Goal: Task Accomplishment & Management: Complete application form

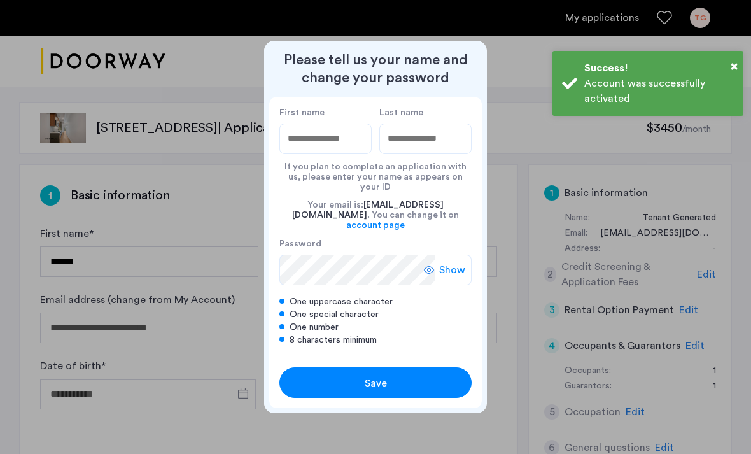
click at [750, 299] on div at bounding box center [375, 227] width 751 height 454
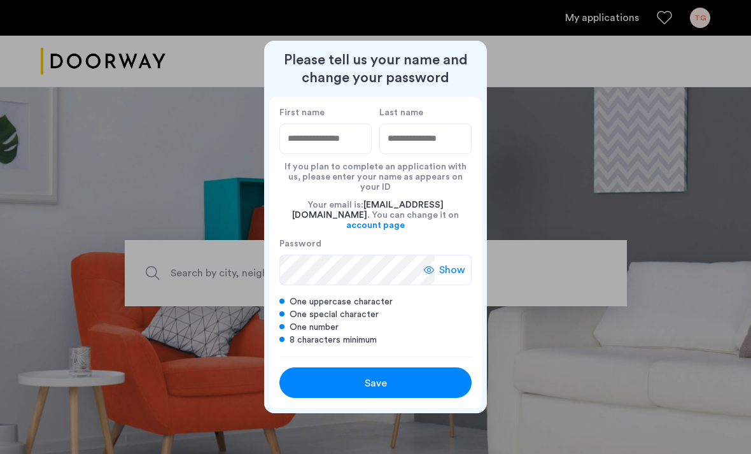
click at [335, 151] on input "First name" at bounding box center [325, 138] width 92 height 31
type input "********"
click at [421, 148] on input "Last name" at bounding box center [425, 138] width 92 height 31
type input "********"
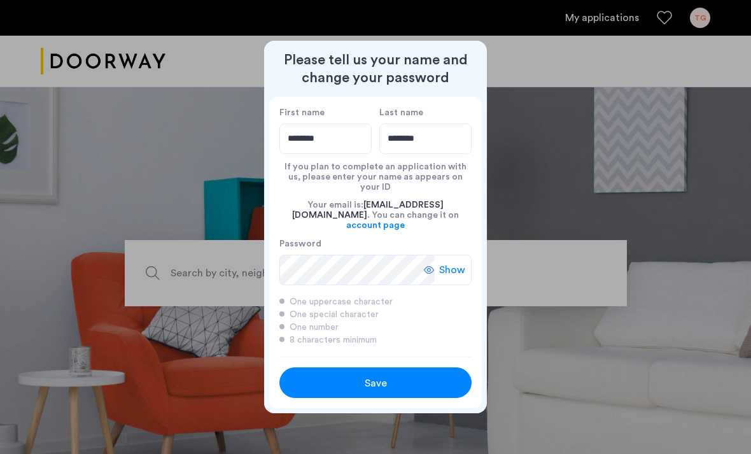
click at [395, 375] on div "Save" at bounding box center [375, 382] width 122 height 15
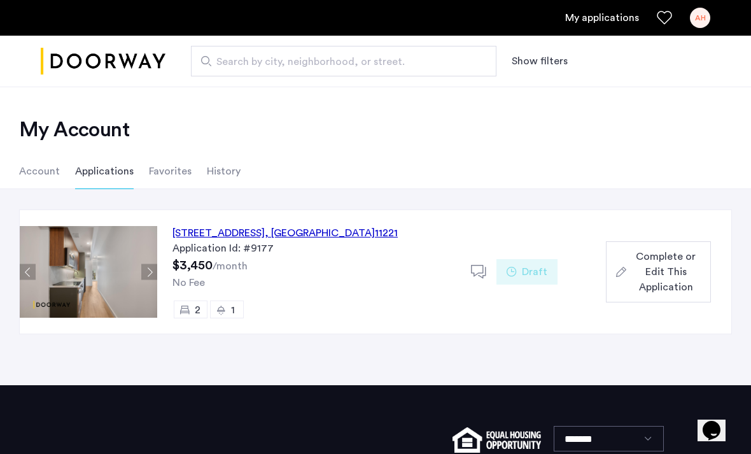
click at [153, 275] on button "Next apartment" at bounding box center [149, 272] width 16 height 16
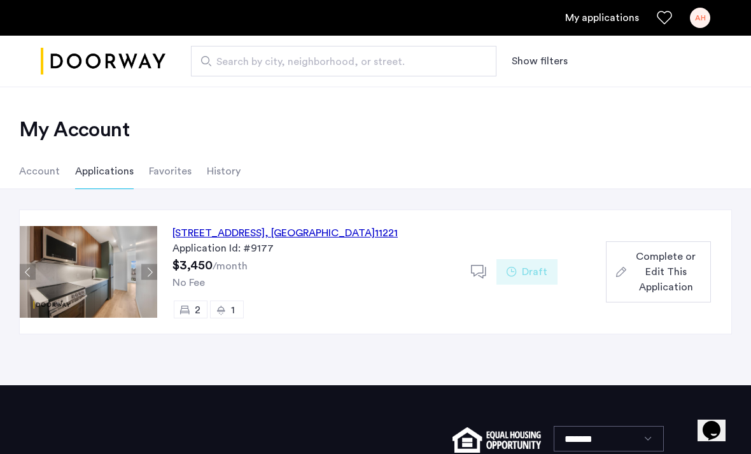
click at [157, 274] on button "Next apartment" at bounding box center [149, 272] width 16 height 16
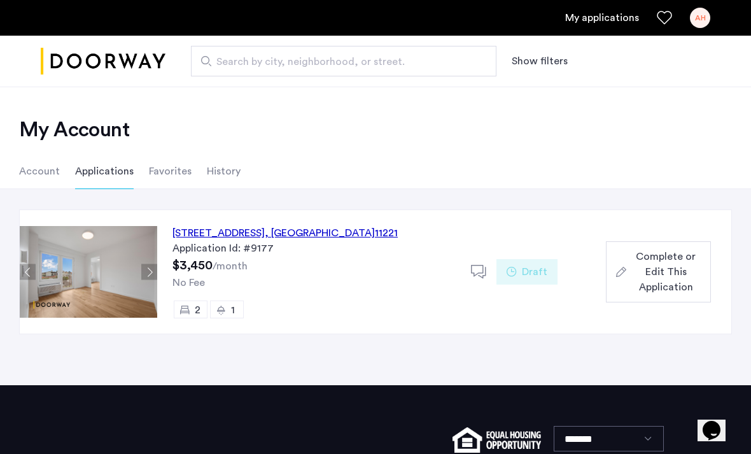
click at [148, 272] on button "Next apartment" at bounding box center [149, 272] width 16 height 16
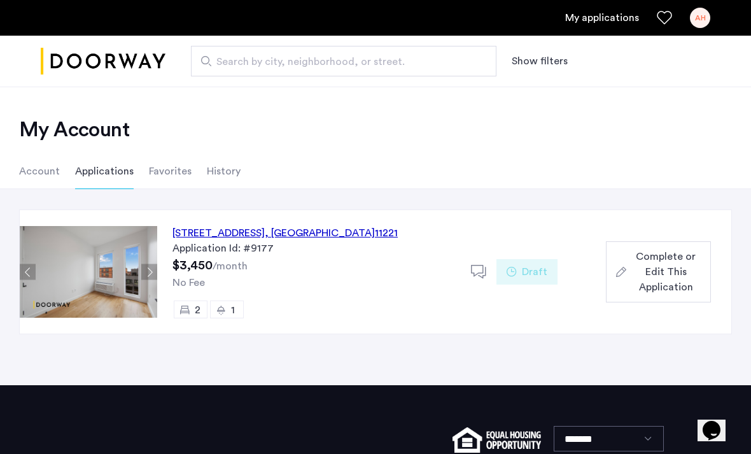
click at [151, 269] on button "Next apartment" at bounding box center [149, 272] width 16 height 16
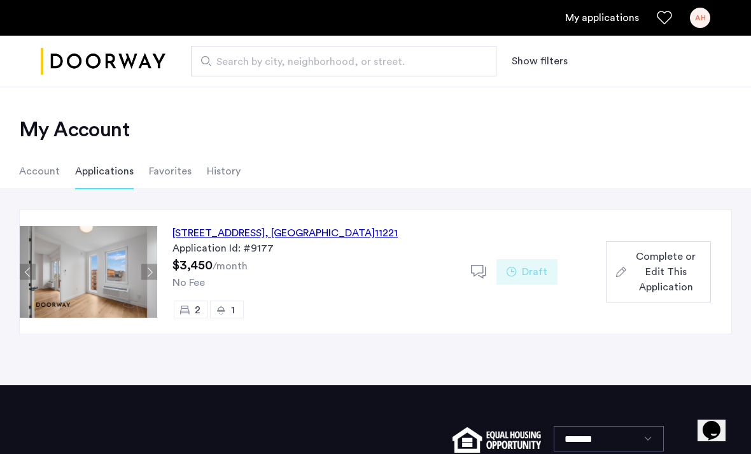
click at [146, 269] on button "Next apartment" at bounding box center [149, 272] width 16 height 16
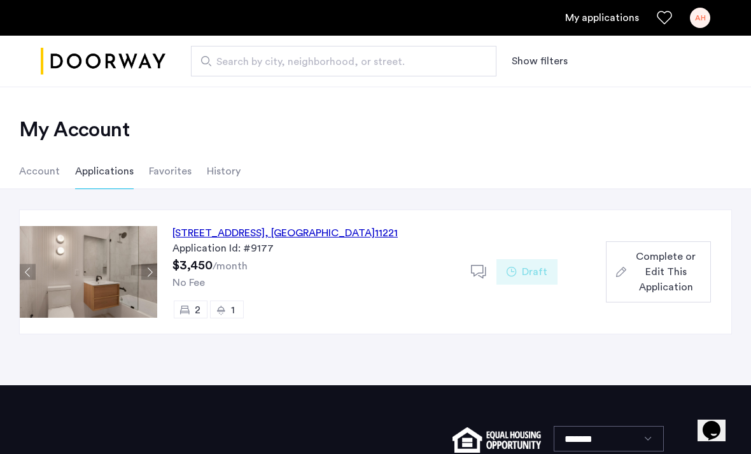
click at [153, 273] on button "Next apartment" at bounding box center [149, 272] width 16 height 16
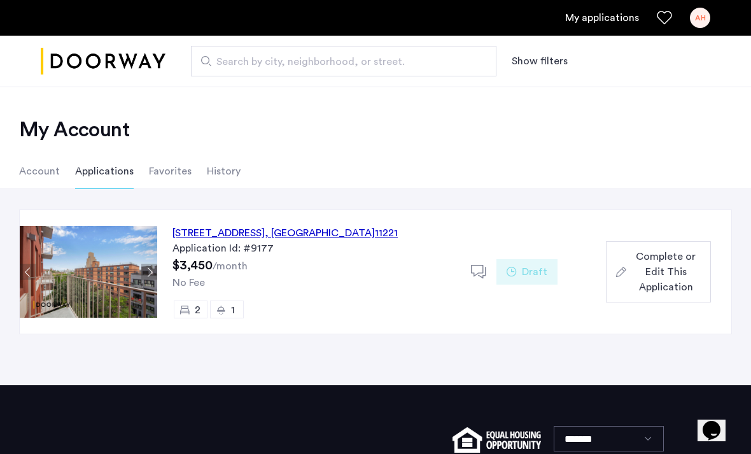
click at [165, 275] on div "[STREET_ADDRESS] Application Id: #9177 $3,450 /month No Fee 2 1" at bounding box center [314, 271] width 314 height 123
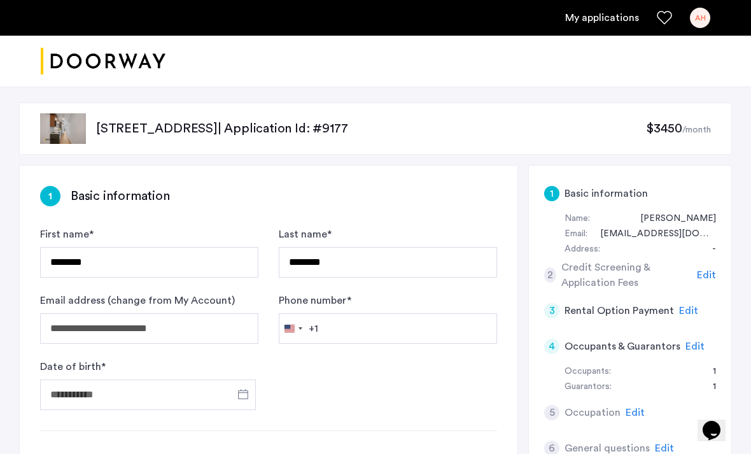
scroll to position [12, 0]
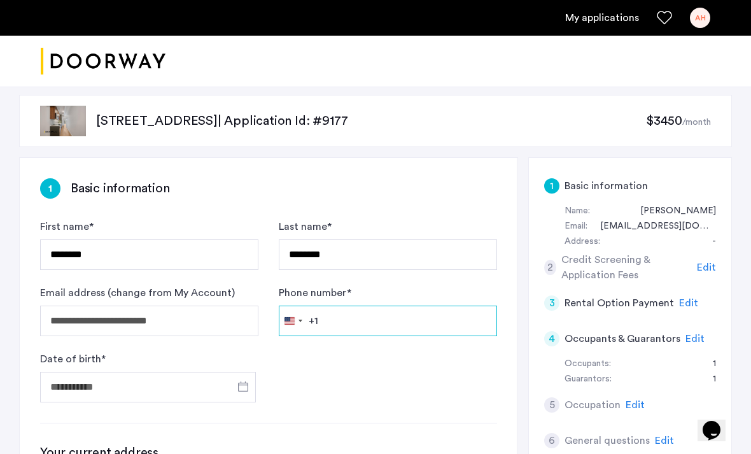
click at [319, 316] on input "Phone number *" at bounding box center [388, 320] width 218 height 31
type input "**********"
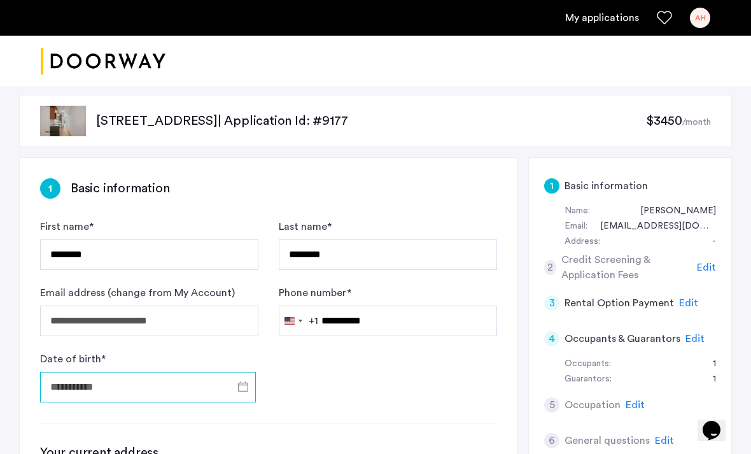
click at [165, 386] on input "Date of birth *" at bounding box center [148, 387] width 216 height 31
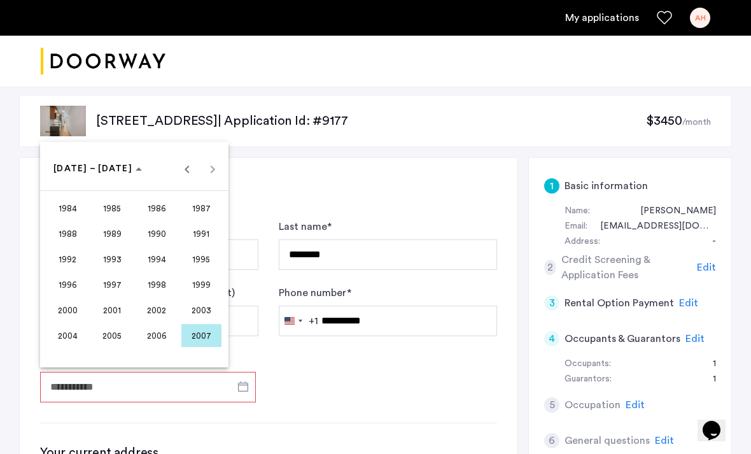
click at [320, 388] on div at bounding box center [375, 227] width 751 height 454
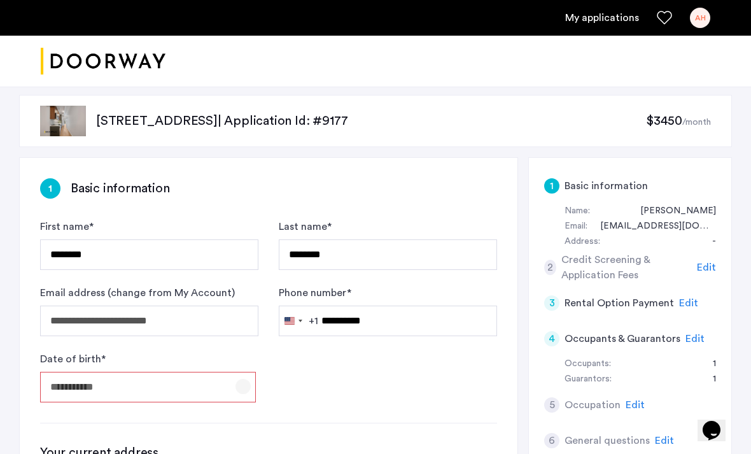
click at [242, 391] on span "Open calendar" at bounding box center [243, 386] width 31 height 31
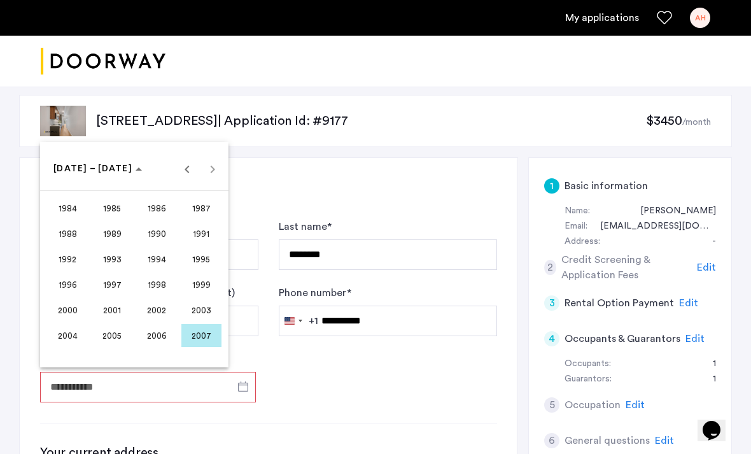
click at [347, 395] on div at bounding box center [375, 227] width 751 height 454
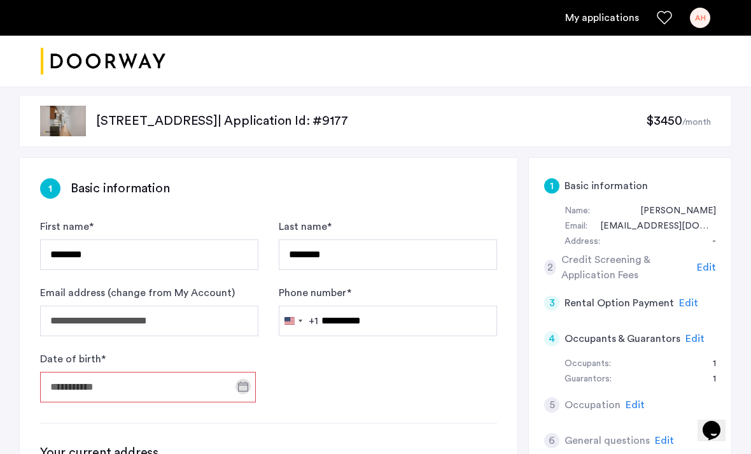
click at [58, 395] on input "Date of birth *" at bounding box center [148, 387] width 216 height 31
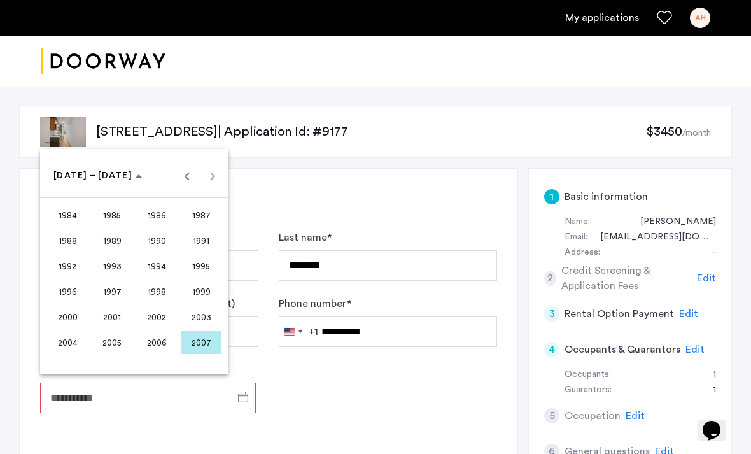
scroll to position [0, 0]
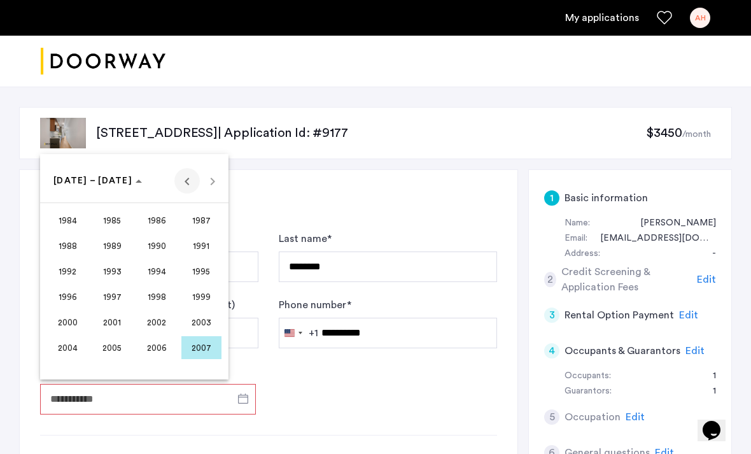
click at [192, 193] on span "Previous 24 years" at bounding box center [186, 180] width 25 height 25
click at [70, 283] on span "1968" at bounding box center [68, 271] width 40 height 23
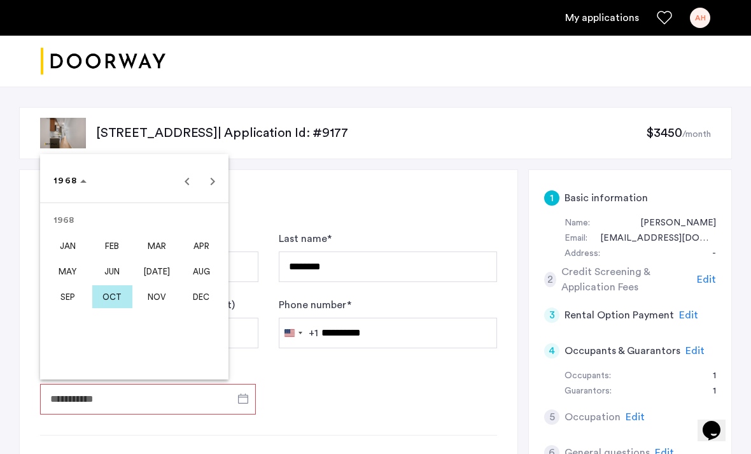
click at [160, 308] on span "NOV" at bounding box center [157, 296] width 40 height 23
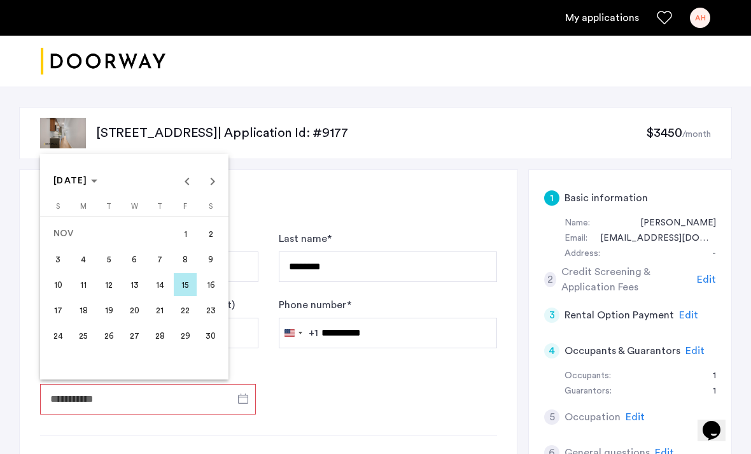
click at [62, 270] on span "3" at bounding box center [57, 259] width 23 height 23
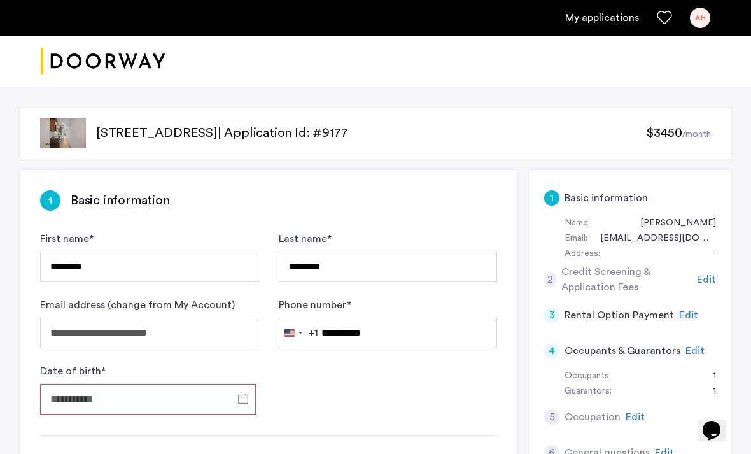
type input "**********"
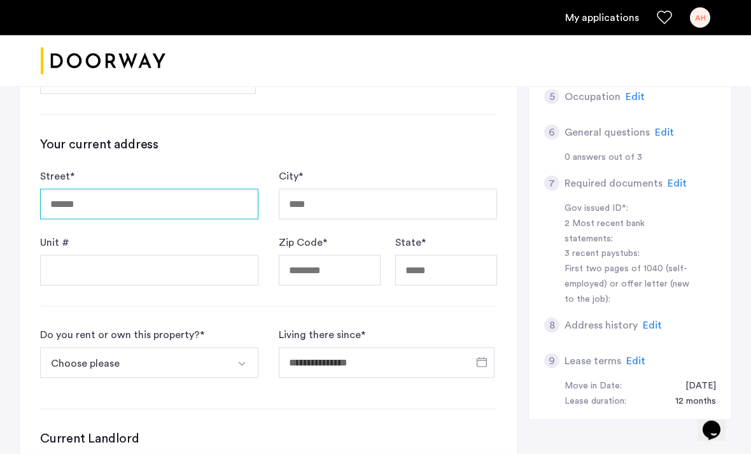
click at [104, 202] on input "Street *" at bounding box center [149, 204] width 218 height 31
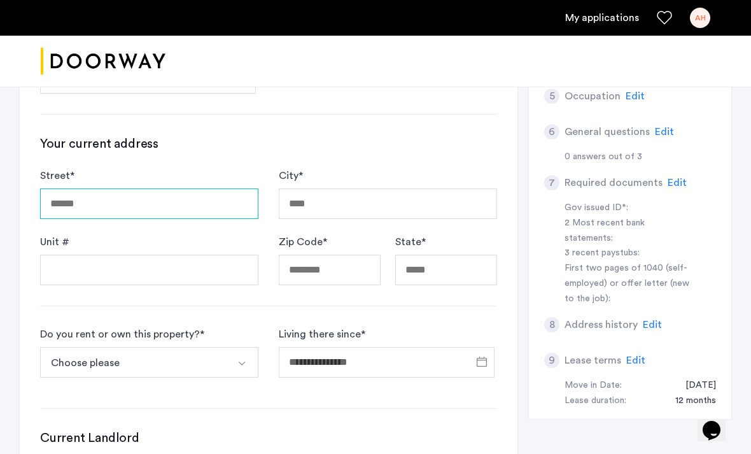
scroll to position [320, 0]
type input "*"
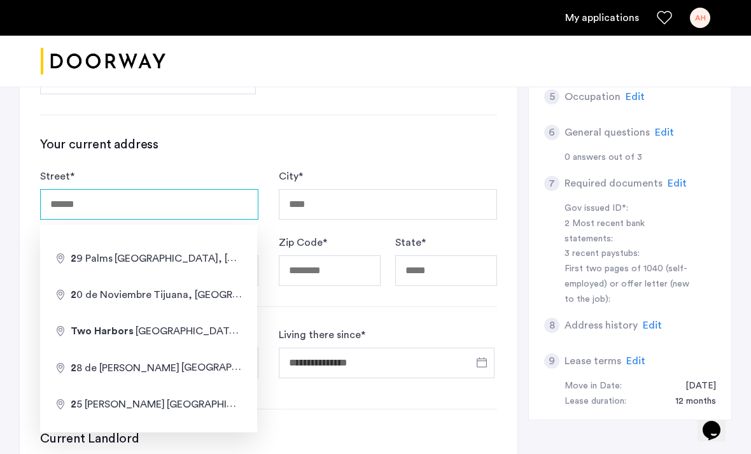
type input "**********"
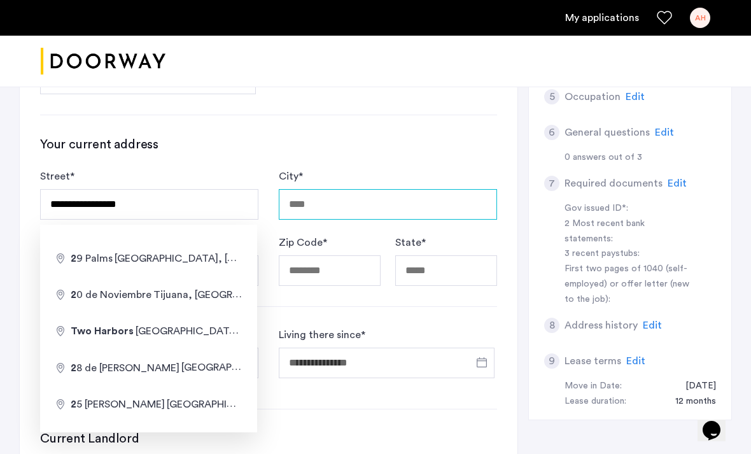
type input "**********"
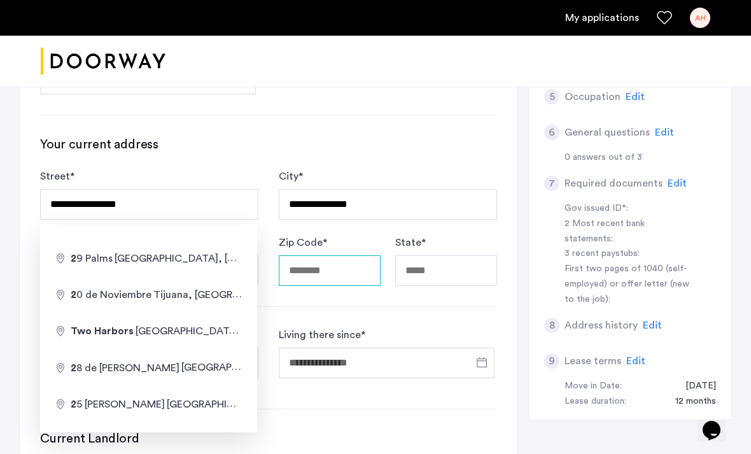
type input "*****"
type input "**"
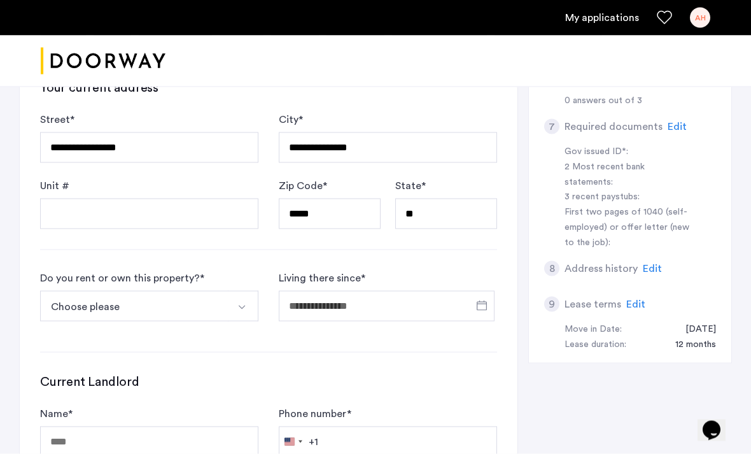
click at [246, 304] on img "Select option" at bounding box center [242, 307] width 10 height 10
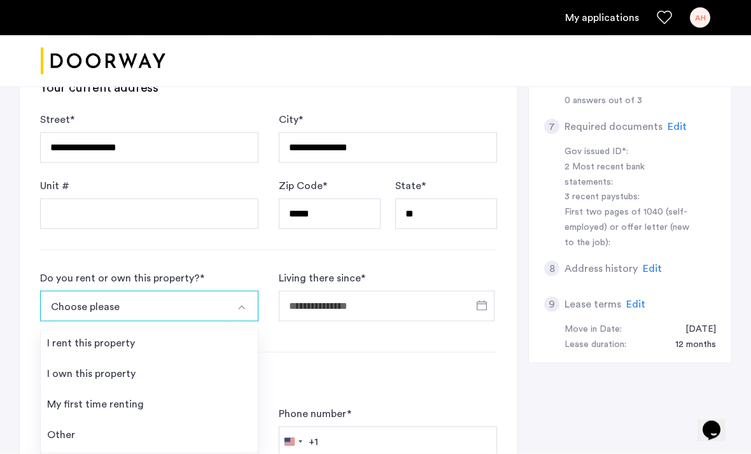
scroll to position [377, 0]
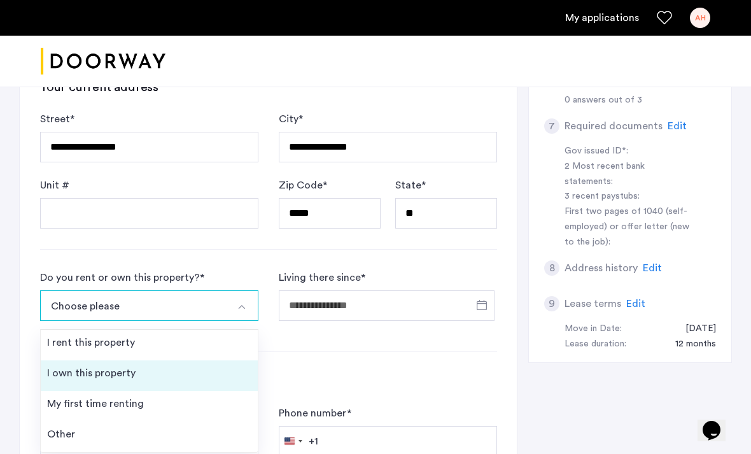
click at [120, 376] on div "I own this property" at bounding box center [91, 372] width 88 height 15
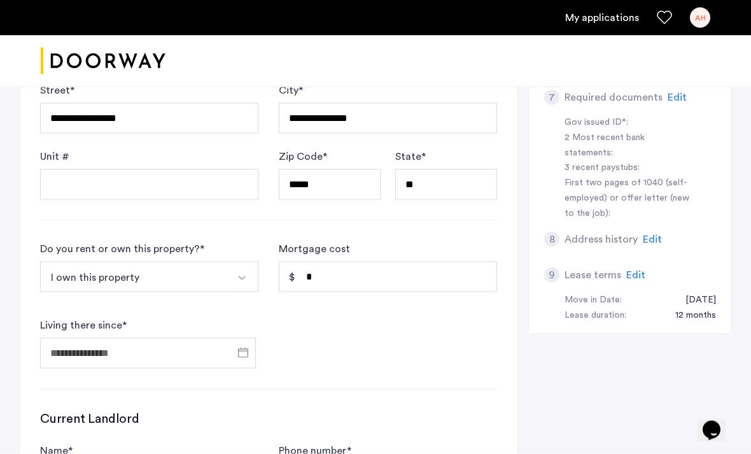
scroll to position [408, 0]
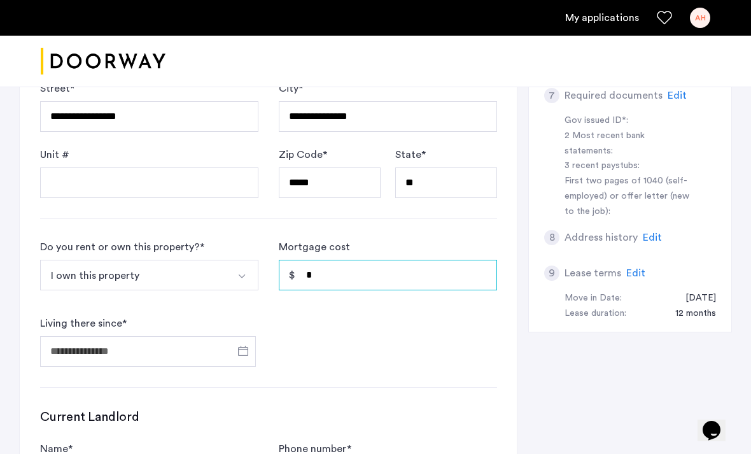
click at [320, 276] on input "*" at bounding box center [388, 275] width 218 height 31
type input "*"
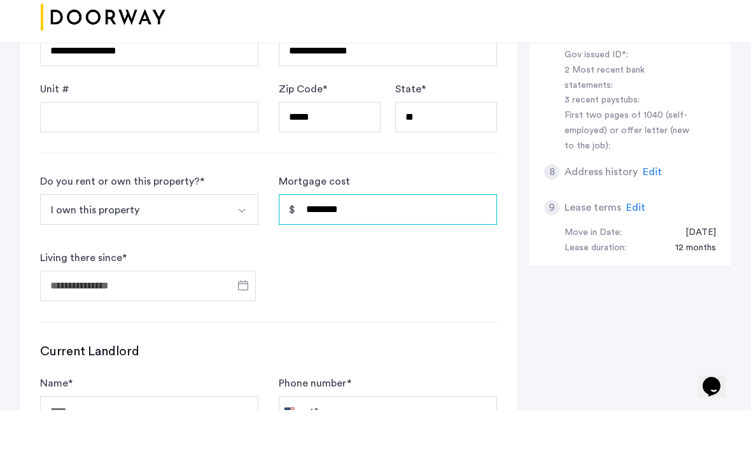
scroll to position [444, 0]
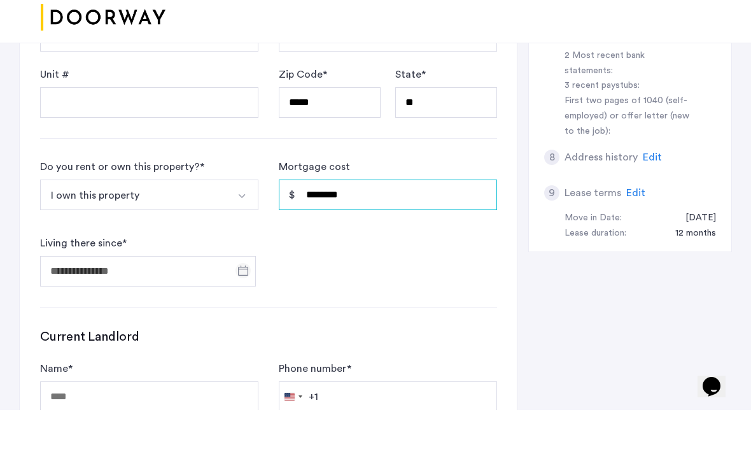
type input "********"
click at [249, 299] on span "Open calendar" at bounding box center [243, 314] width 31 height 31
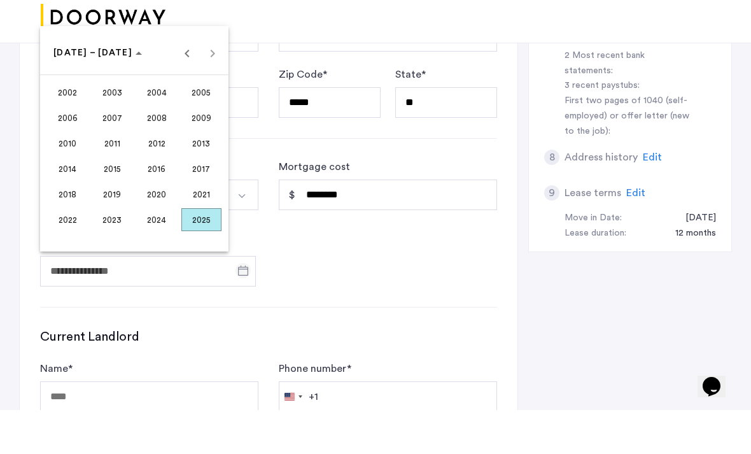
scroll to position [488, 0]
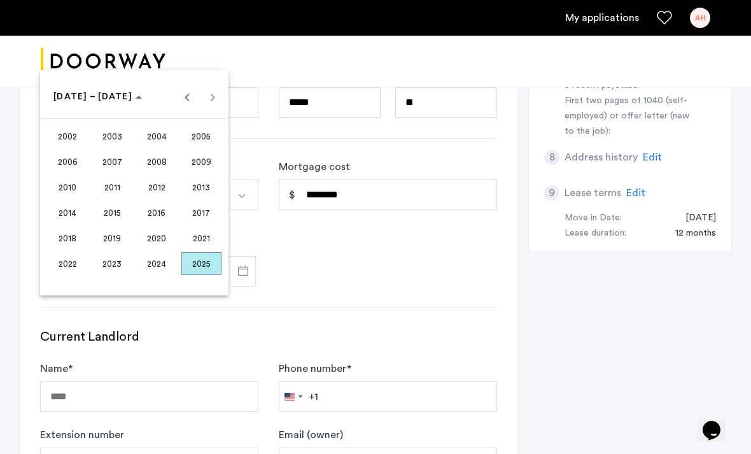
click at [162, 249] on span "2020" at bounding box center [157, 238] width 40 height 23
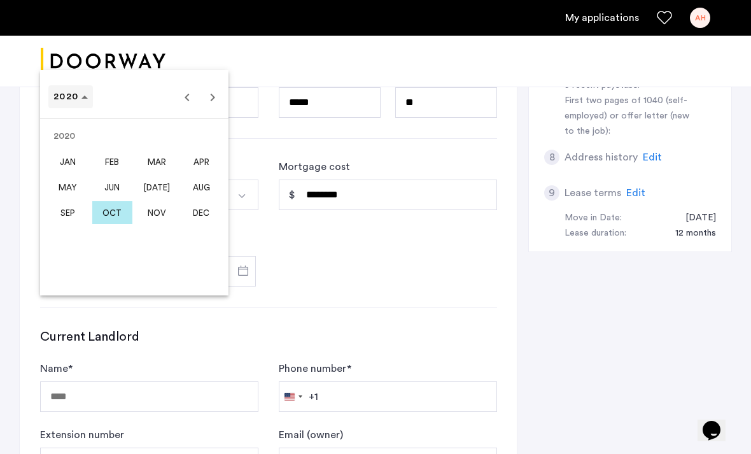
click at [85, 99] on icon "Choose date" at bounding box center [84, 96] width 6 height 3
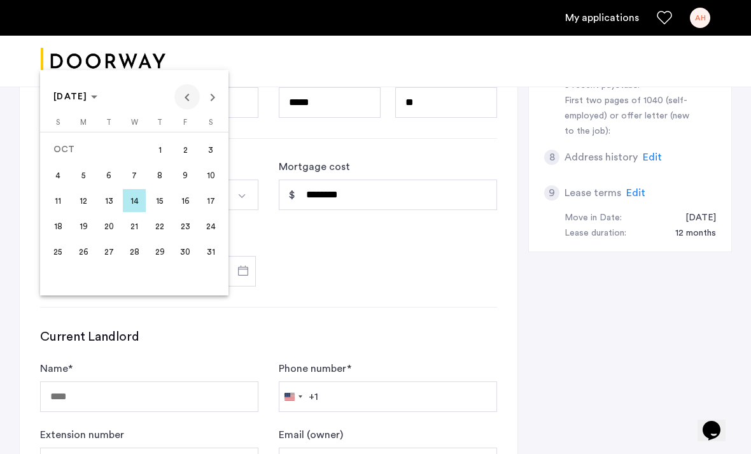
click at [194, 109] on span "Previous month" at bounding box center [186, 96] width 25 height 25
click at [187, 109] on span "Previous month" at bounding box center [186, 96] width 25 height 25
click at [188, 109] on span "Previous month" at bounding box center [186, 96] width 25 height 25
click at [186, 109] on span "Previous month" at bounding box center [186, 96] width 25 height 25
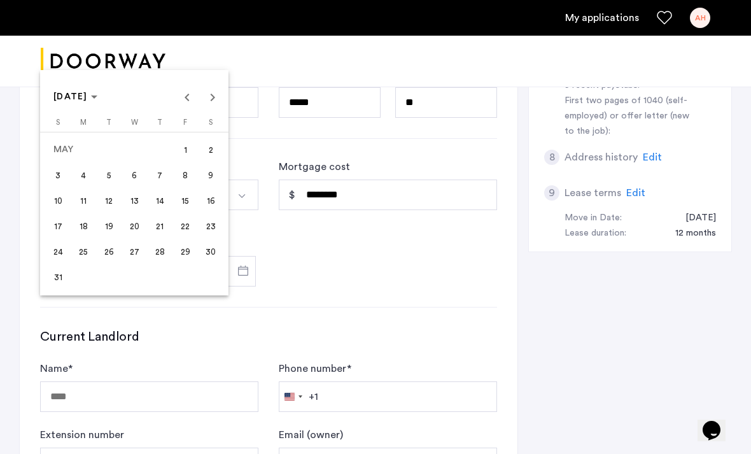
click at [288, 340] on div at bounding box center [375, 227] width 751 height 454
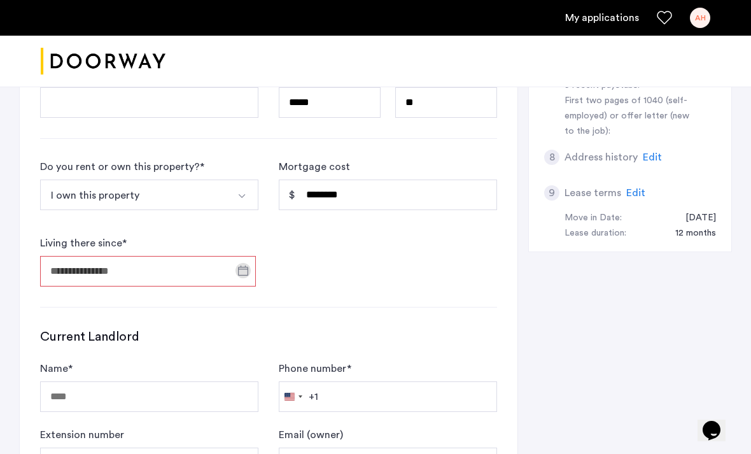
click at [146, 269] on input "Living there since *" at bounding box center [148, 271] width 216 height 31
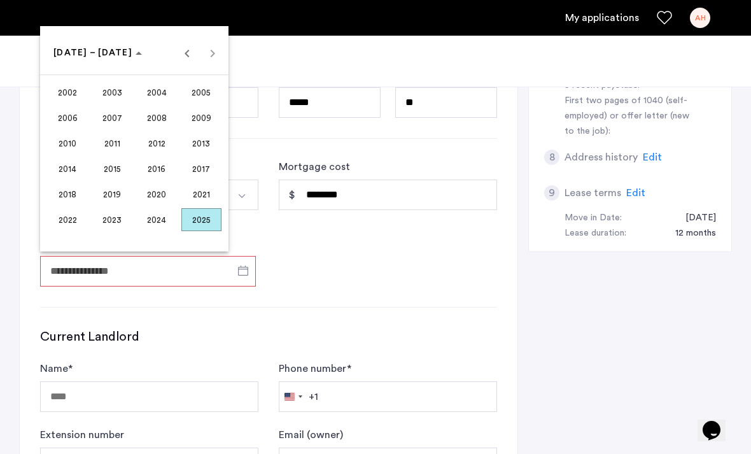
click at [204, 104] on span "2005" at bounding box center [201, 92] width 40 height 23
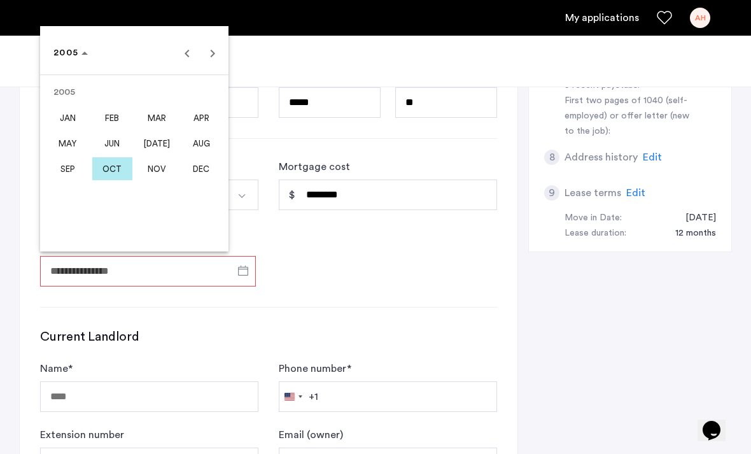
click at [72, 155] on span "MAY" at bounding box center [68, 143] width 40 height 23
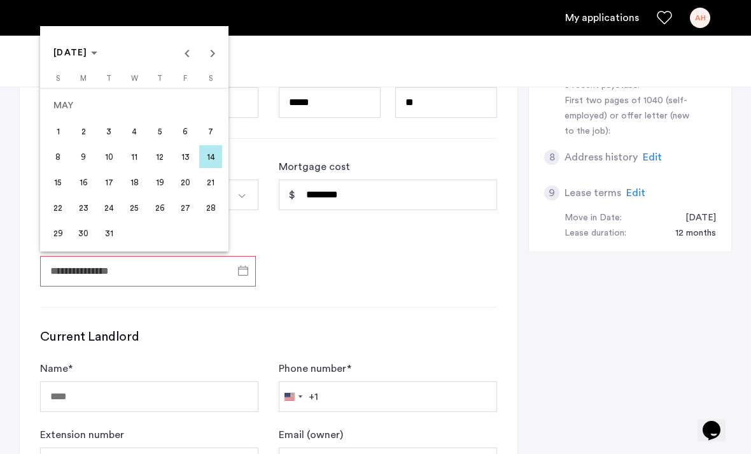
click at [62, 143] on span "1" at bounding box center [57, 131] width 23 height 23
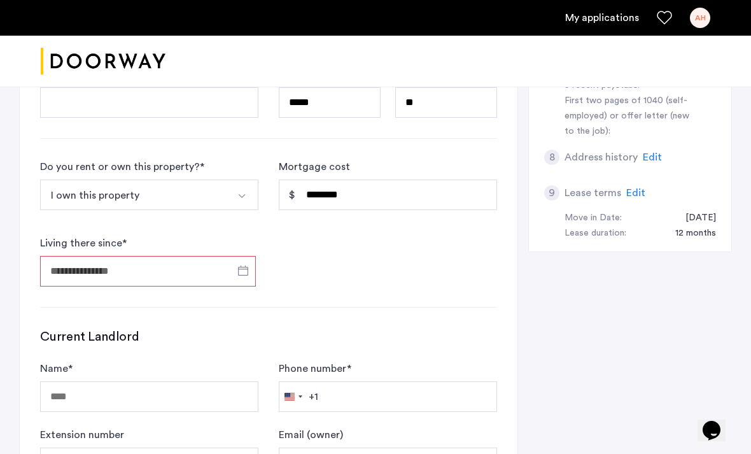
type input "**********"
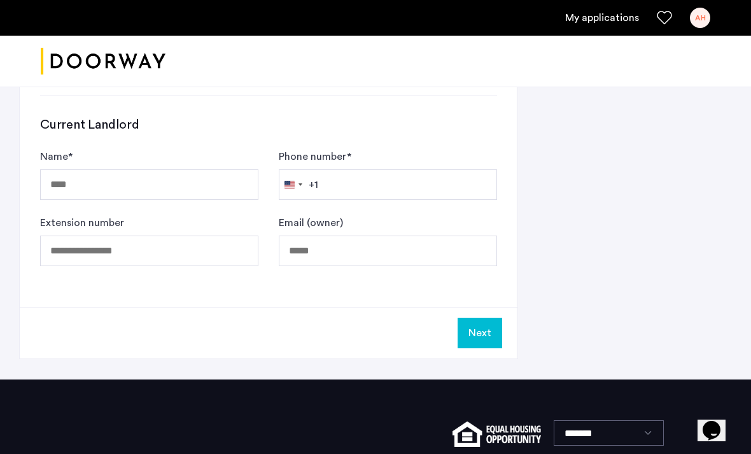
scroll to position [700, 0]
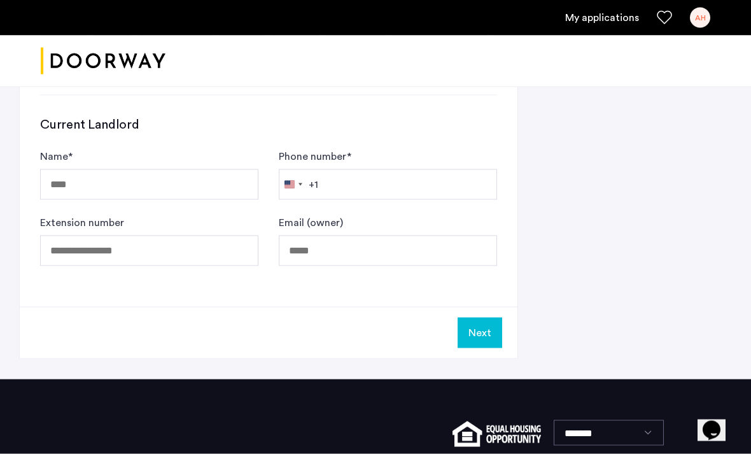
click at [482, 339] on button "Next" at bounding box center [480, 333] width 45 height 31
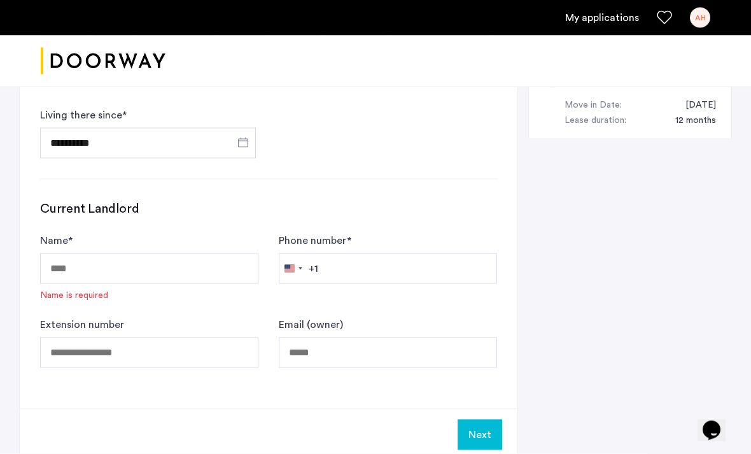
scroll to position [617, 0]
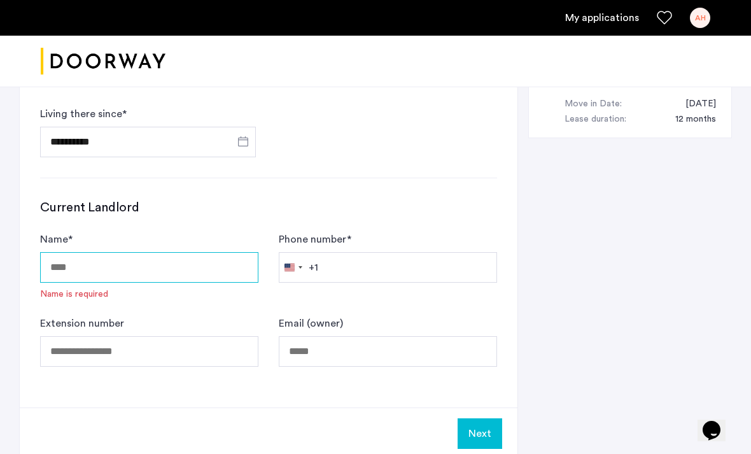
click at [119, 260] on input "Name *" at bounding box center [149, 267] width 218 height 31
type input "**********"
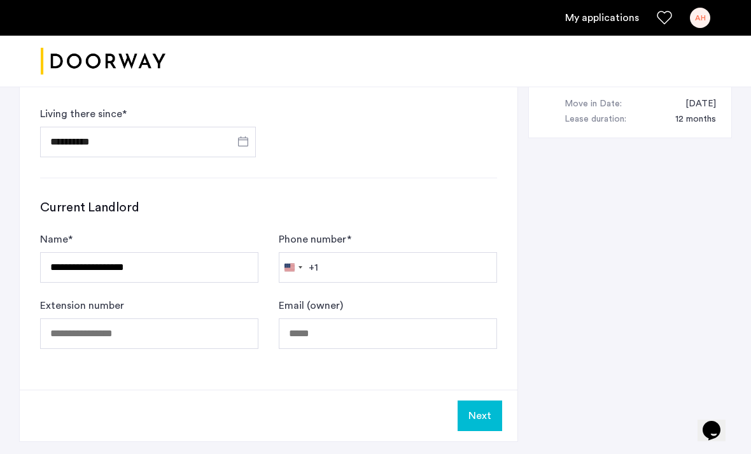
click at [489, 414] on button "Next" at bounding box center [480, 415] width 45 height 31
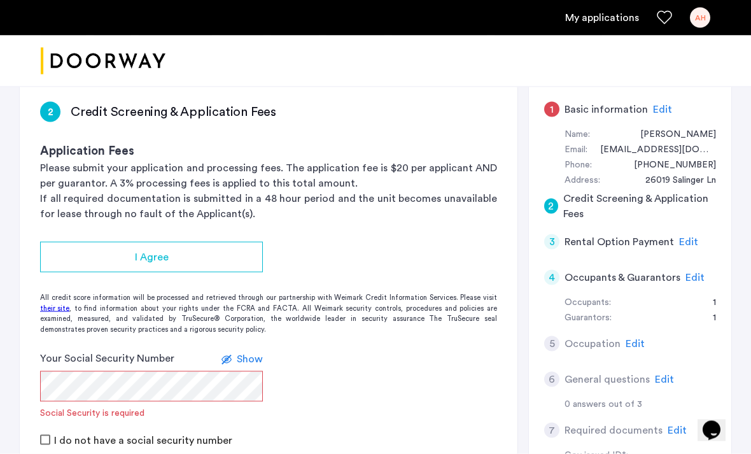
scroll to position [90, 0]
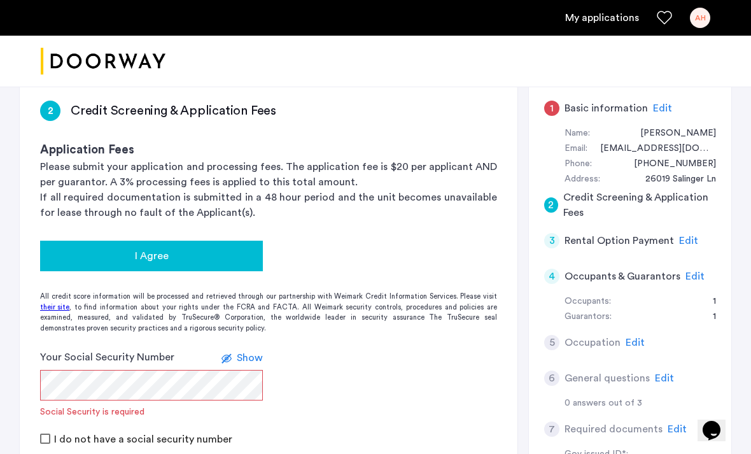
click at [168, 251] on div "I Agree" at bounding box center [151, 255] width 202 height 15
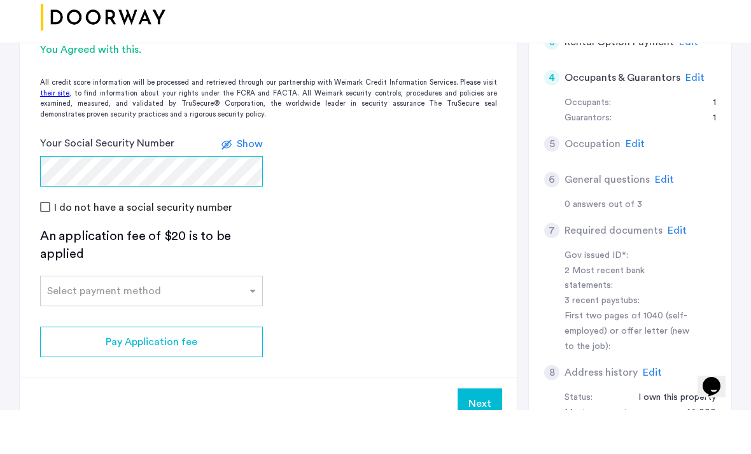
scroll to position [245, 0]
click at [253, 326] on span at bounding box center [254, 333] width 16 height 15
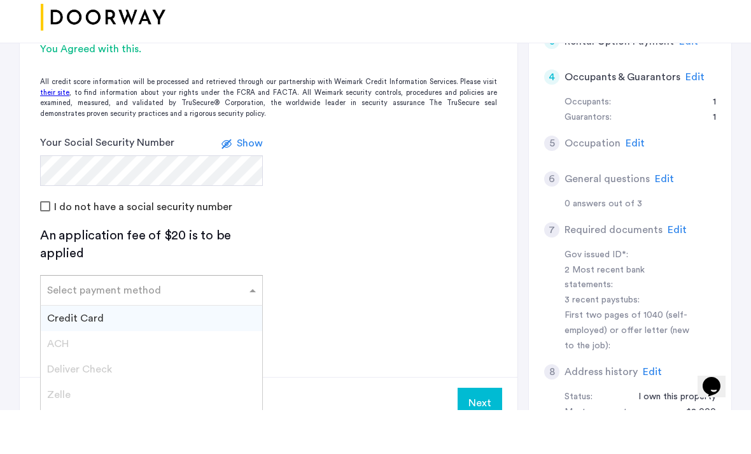
click at [171, 349] on div "Credit Card" at bounding box center [151, 361] width 221 height 25
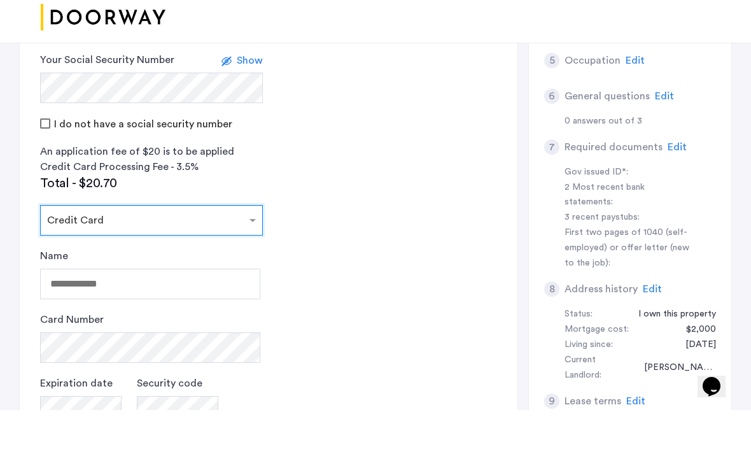
scroll to position [328, 0]
click at [200, 256] on input "text" at bounding box center [138, 260] width 183 height 9
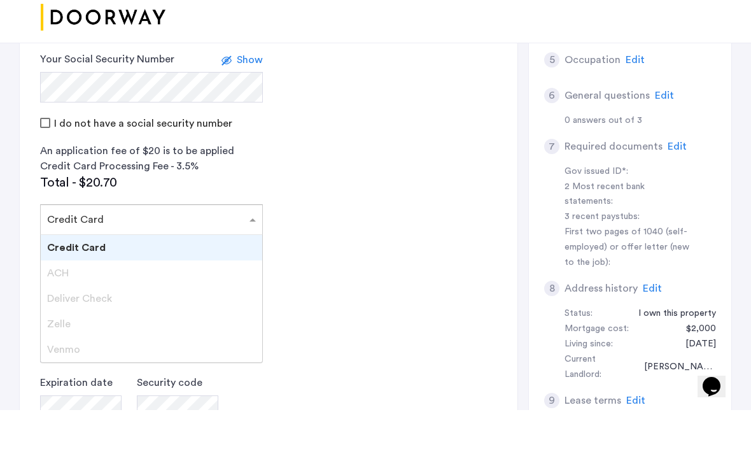
click at [190, 279] on div "Credit Card" at bounding box center [151, 291] width 221 height 25
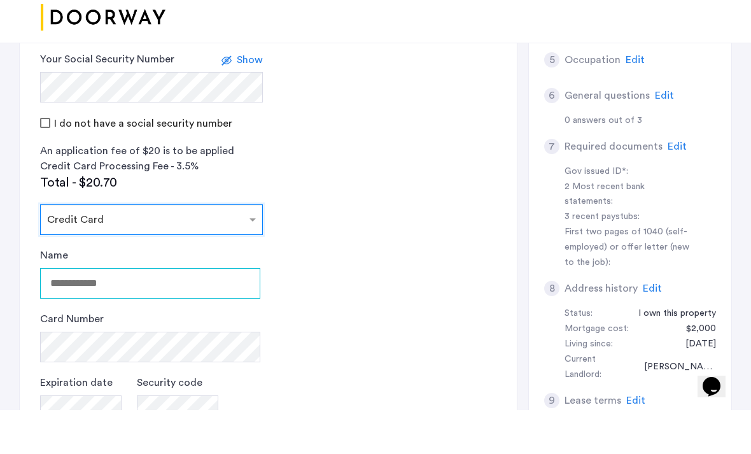
click at [175, 312] on input "Name" at bounding box center [150, 327] width 220 height 31
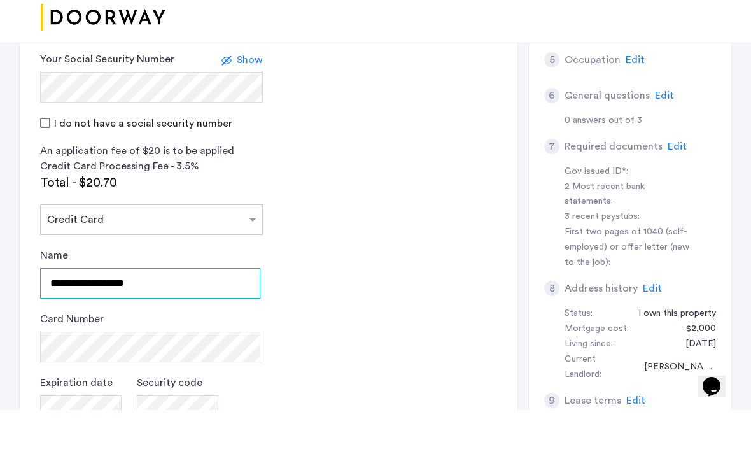
type input "**********"
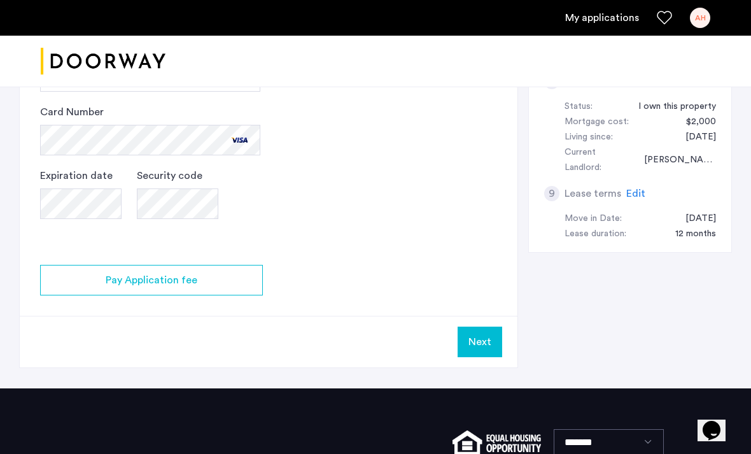
scroll to position [578, 0]
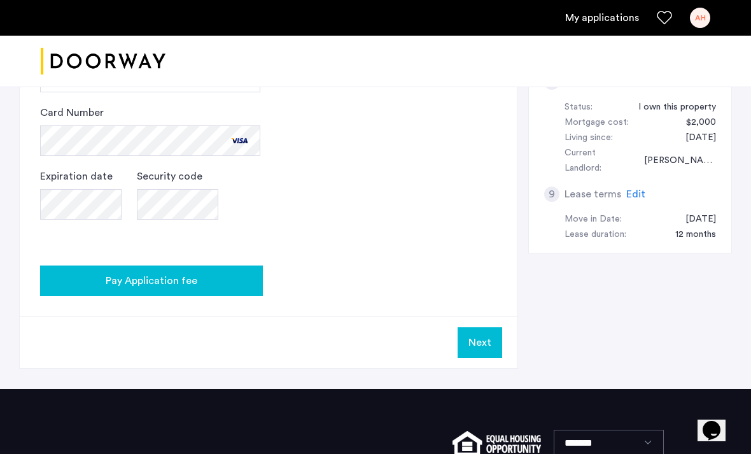
click at [153, 281] on span "Pay Application fee" at bounding box center [152, 280] width 92 height 15
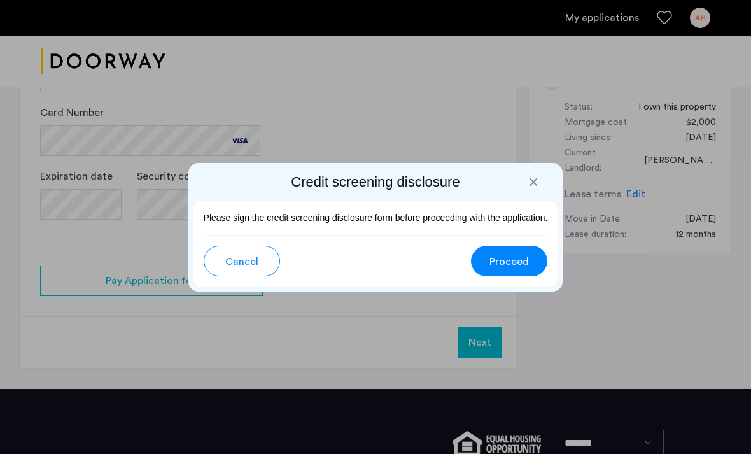
click at [507, 254] on span "Proceed" at bounding box center [508, 261] width 39 height 15
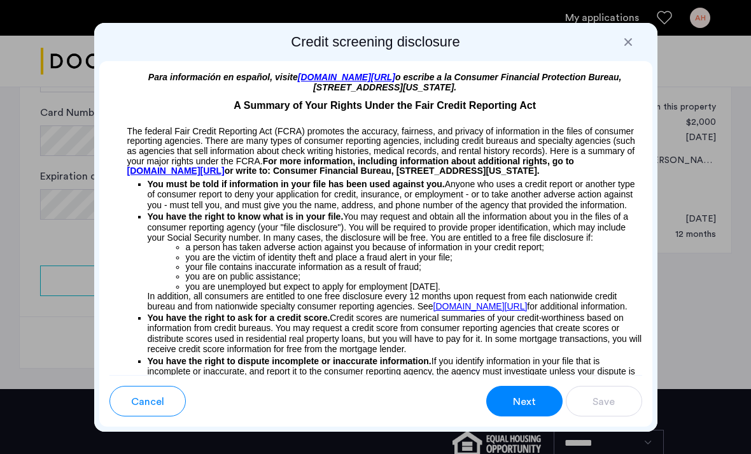
click at [524, 388] on button "Next" at bounding box center [524, 401] width 76 height 31
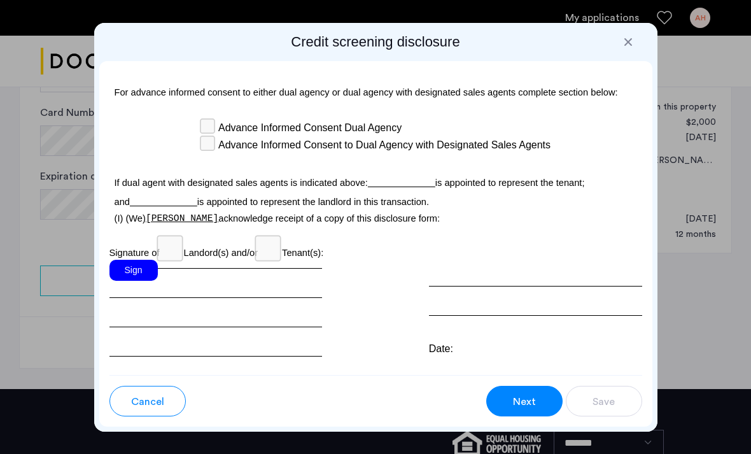
scroll to position [4195, 0]
click at [136, 274] on div "Sign" at bounding box center [133, 269] width 48 height 21
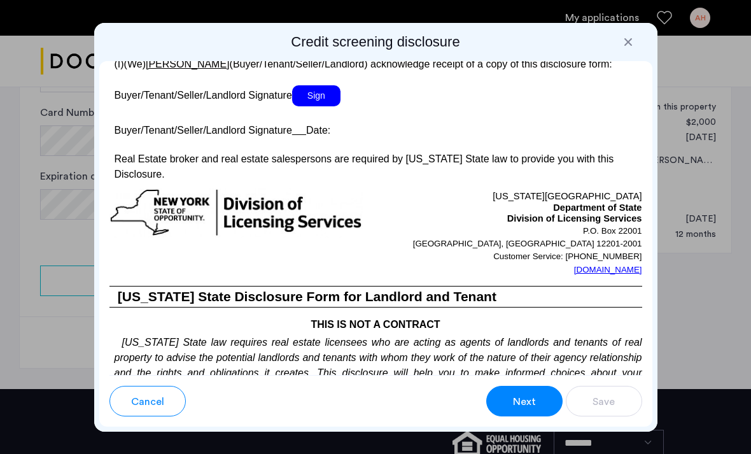
scroll to position [2709, 0]
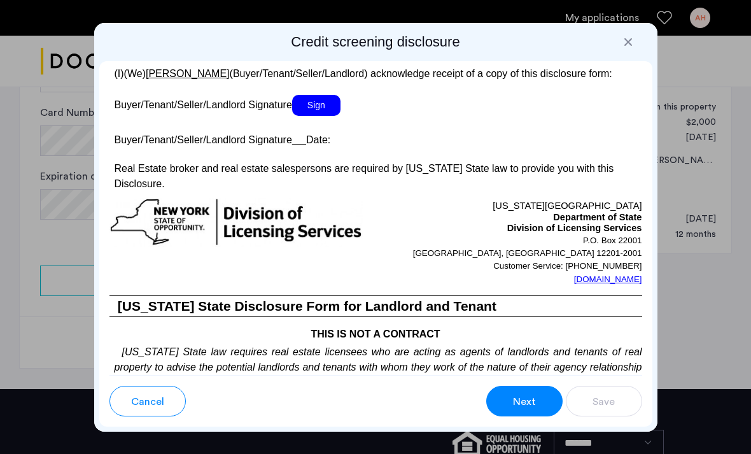
click at [323, 116] on span "Sign" at bounding box center [316, 105] width 48 height 21
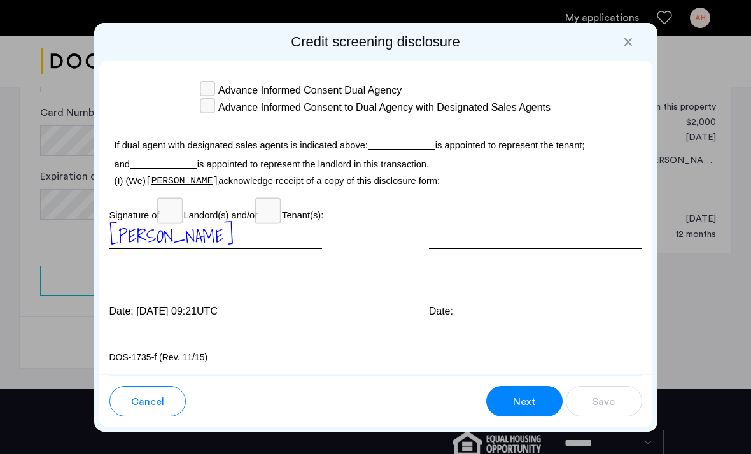
scroll to position [4237, 0]
click at [523, 395] on span "Next" at bounding box center [524, 401] width 23 height 15
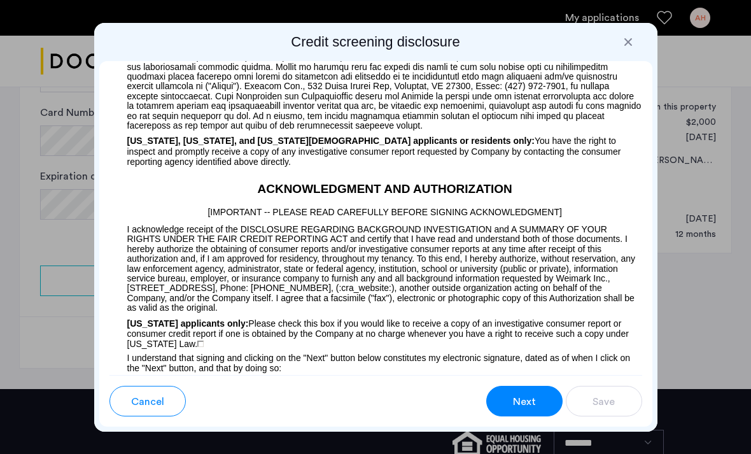
scroll to position [1143, 0]
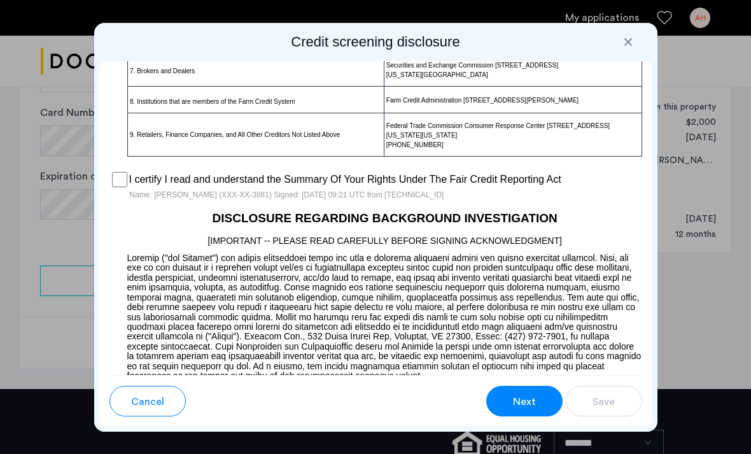
click at [526, 402] on span "Next" at bounding box center [524, 401] width 23 height 15
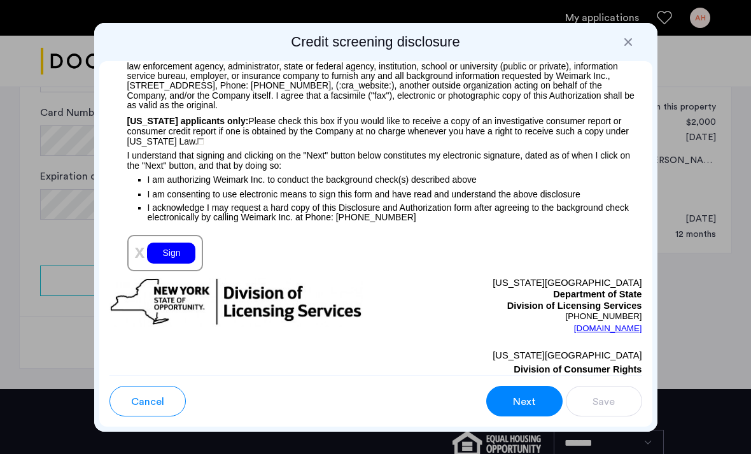
scroll to position [1662, 0]
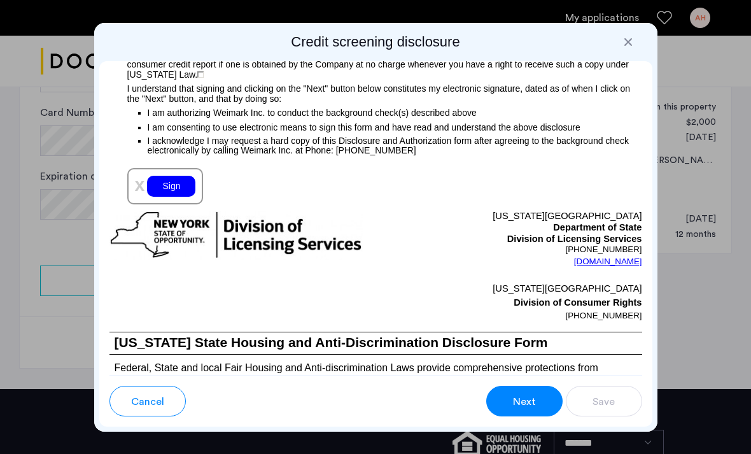
click at [167, 197] on div "Sign" at bounding box center [171, 186] width 48 height 21
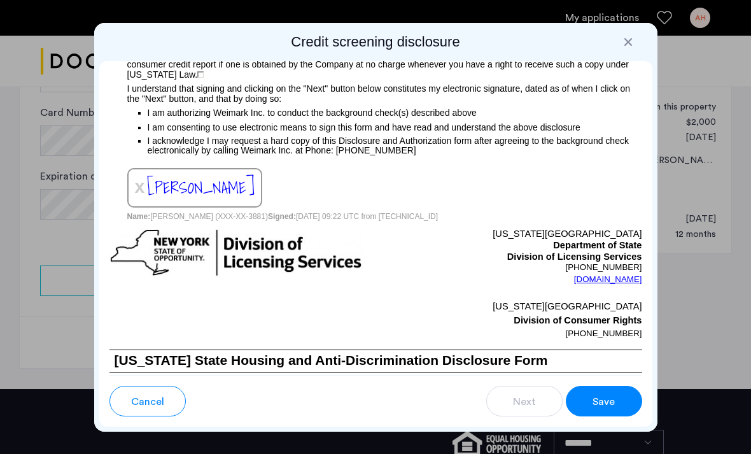
click at [606, 400] on span "Save" at bounding box center [603, 401] width 22 height 15
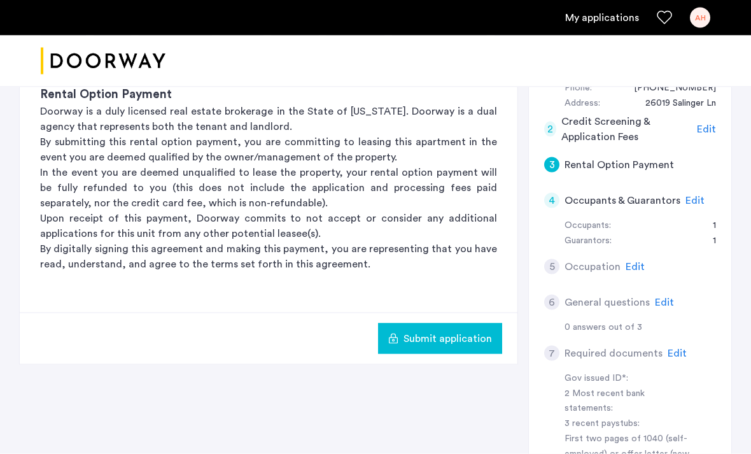
scroll to position [119, 0]
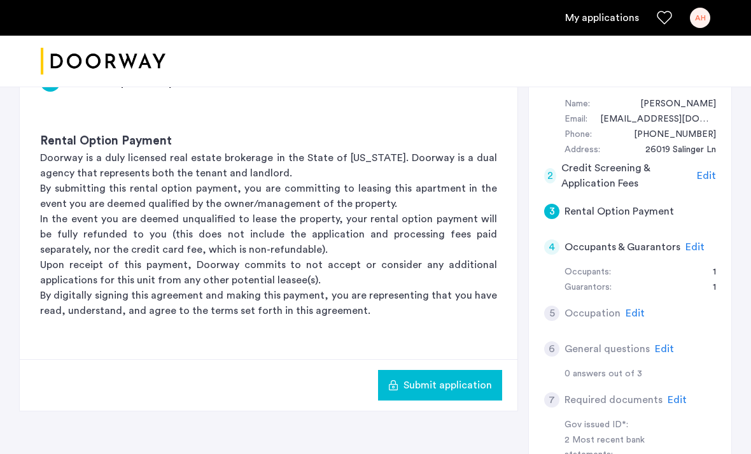
click at [454, 384] on span "Submit application" at bounding box center [447, 384] width 88 height 15
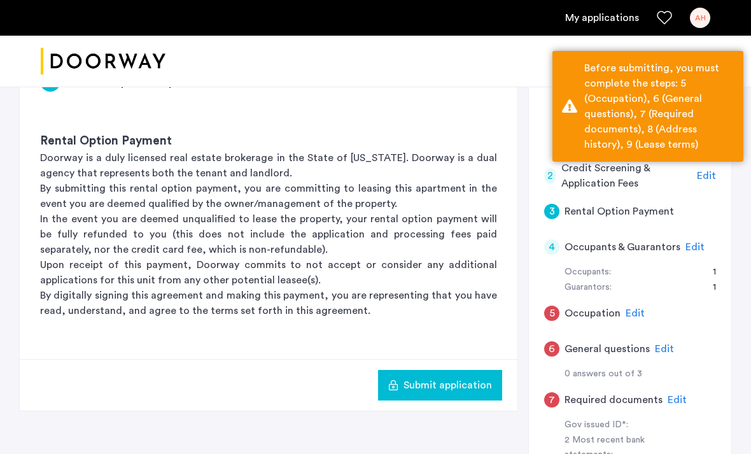
scroll to position [104, 0]
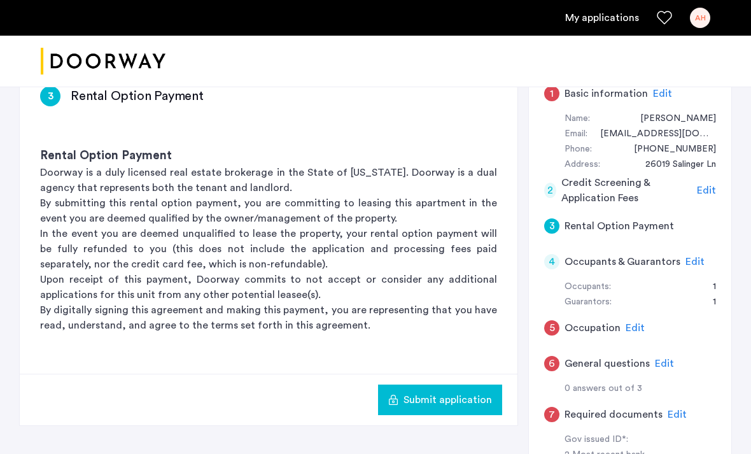
click at [619, 321] on div "5 Occupation Edit" at bounding box center [630, 328] width 172 height 36
click at [636, 323] on span "Edit" at bounding box center [635, 328] width 19 height 10
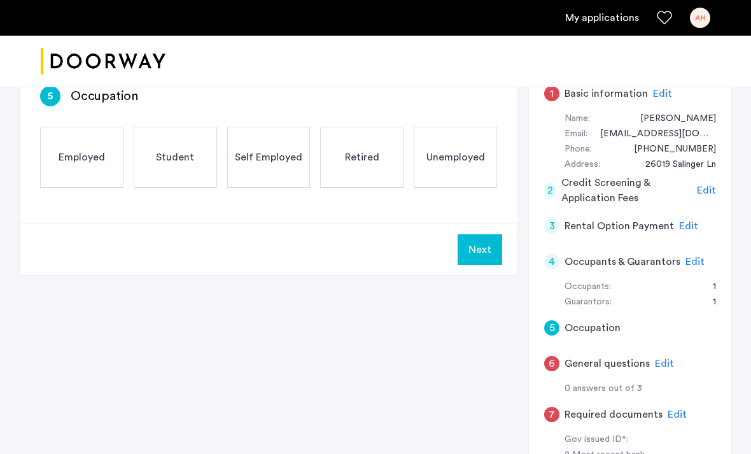
click at [87, 148] on div "Employed" at bounding box center [81, 157] width 83 height 61
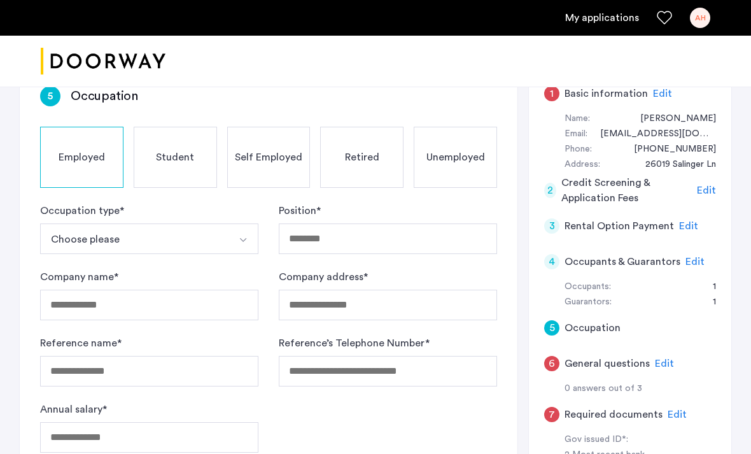
click at [241, 244] on img "Select option" at bounding box center [243, 240] width 10 height 10
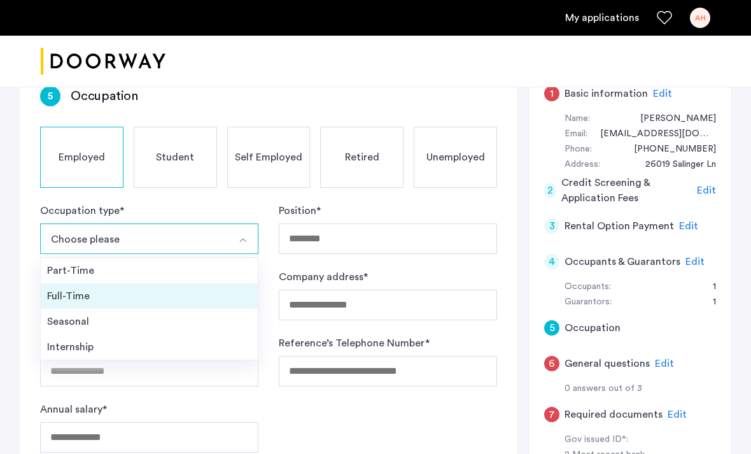
click at [62, 296] on div "Full-Time" at bounding box center [149, 295] width 204 height 15
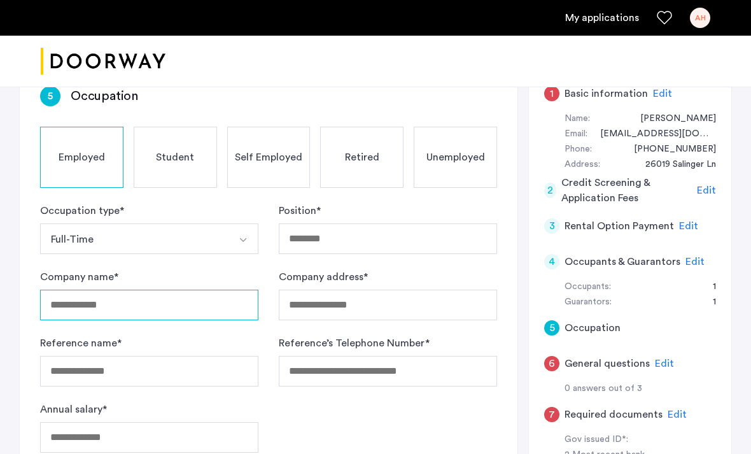
click at [72, 301] on input "Company name *" at bounding box center [149, 305] width 218 height 31
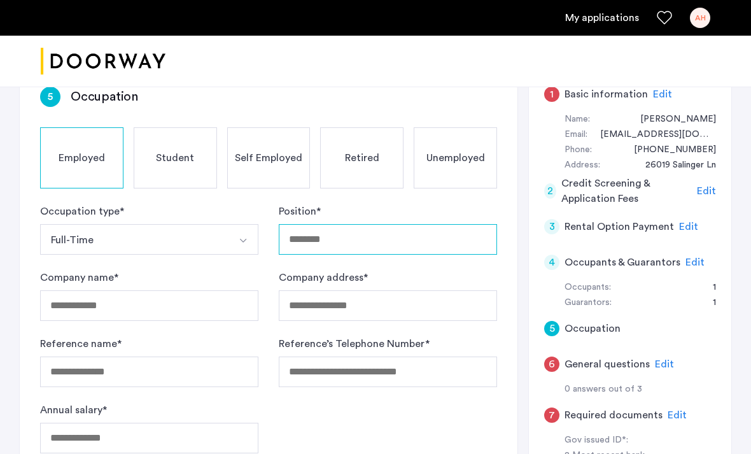
click at [316, 238] on input "Position *" at bounding box center [388, 239] width 218 height 31
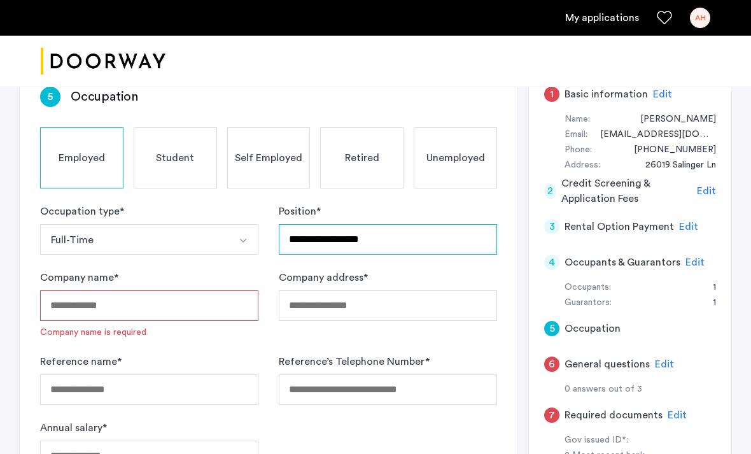
type input "**********"
click at [165, 303] on input "Company name *" at bounding box center [149, 305] width 218 height 31
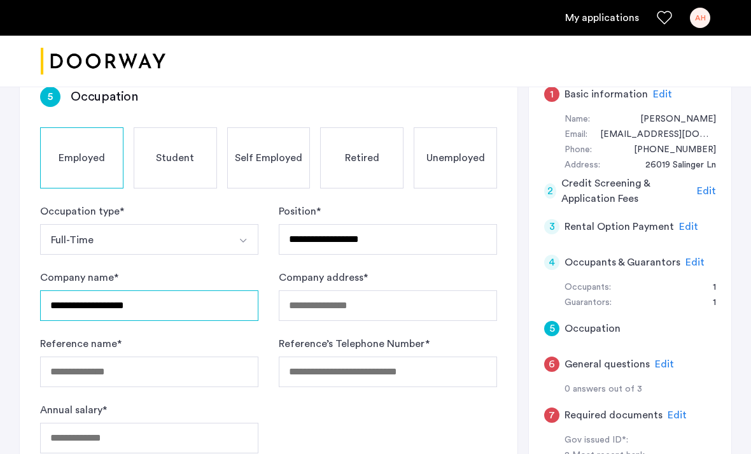
type input "**********"
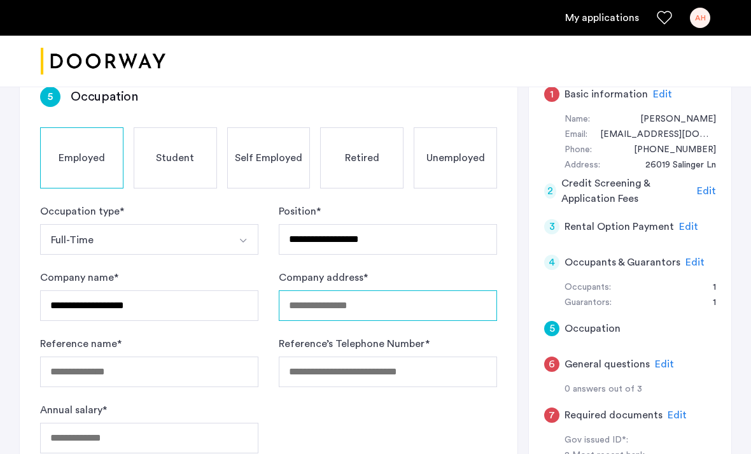
click at [354, 313] on input "Company address *" at bounding box center [388, 305] width 218 height 31
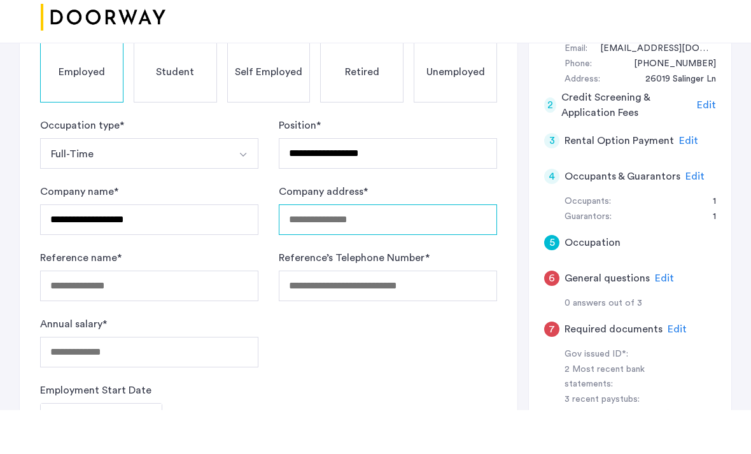
scroll to position [147, 0]
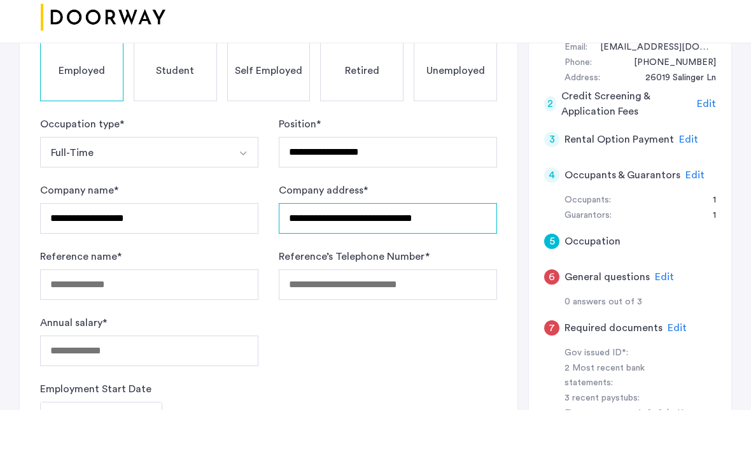
type input "**********"
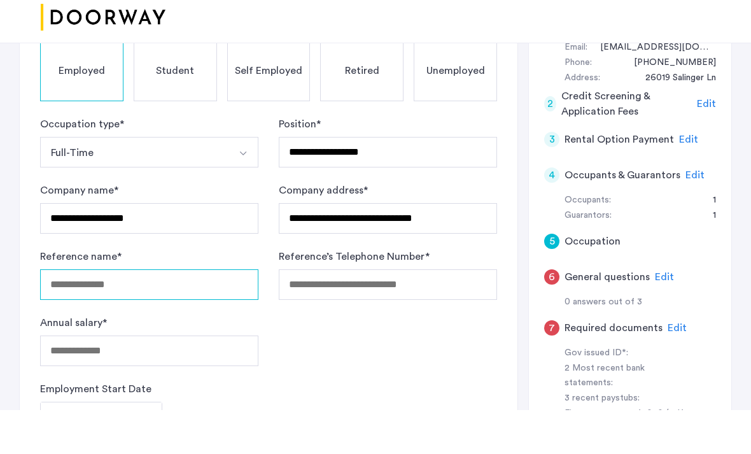
click at [122, 313] on input "Reference name *" at bounding box center [149, 328] width 218 height 31
type input "**********"
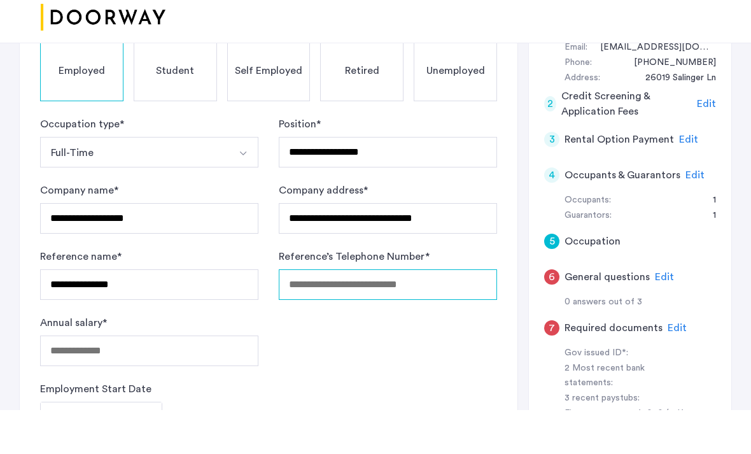
click at [327, 313] on input "Reference’s Telephone Number *" at bounding box center [388, 328] width 218 height 31
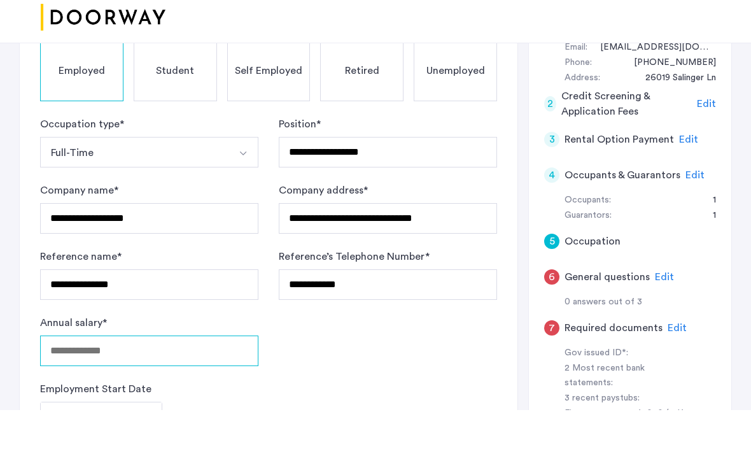
click at [121, 379] on input "Annual salary *" at bounding box center [149, 394] width 218 height 31
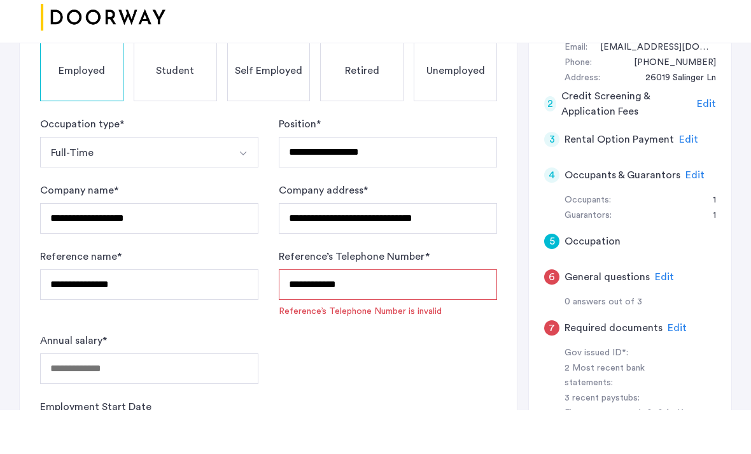
click at [361, 313] on input "**********" at bounding box center [388, 328] width 218 height 31
click at [389, 313] on input "**********" at bounding box center [388, 328] width 218 height 31
type input "*"
click at [134, 397] on input "Annual salary *" at bounding box center [149, 412] width 218 height 31
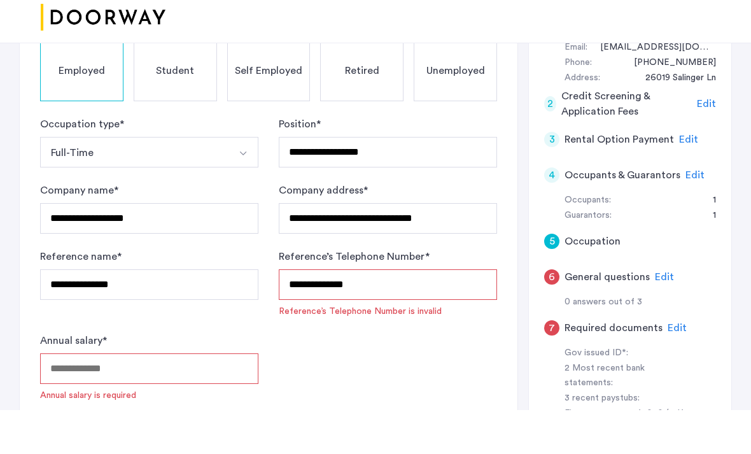
click at [397, 313] on input "**********" at bounding box center [388, 328] width 218 height 31
click at [425, 313] on input "**********" at bounding box center [388, 328] width 218 height 31
type input "*"
click at [200, 397] on input "Annual salary *" at bounding box center [149, 412] width 218 height 31
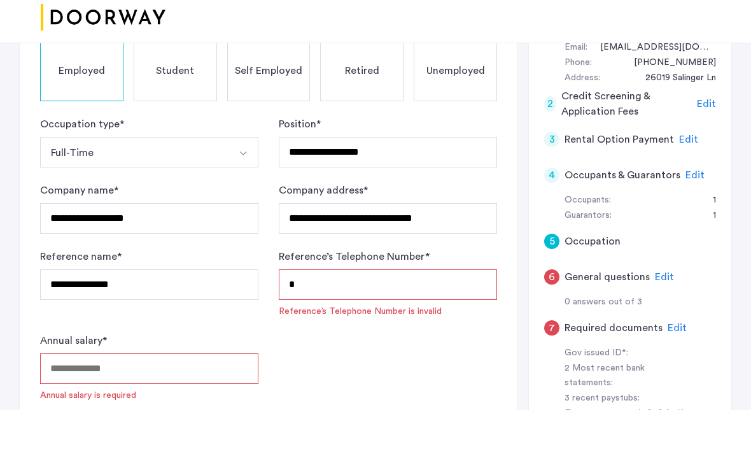
click at [314, 313] on input "*" at bounding box center [388, 328] width 218 height 31
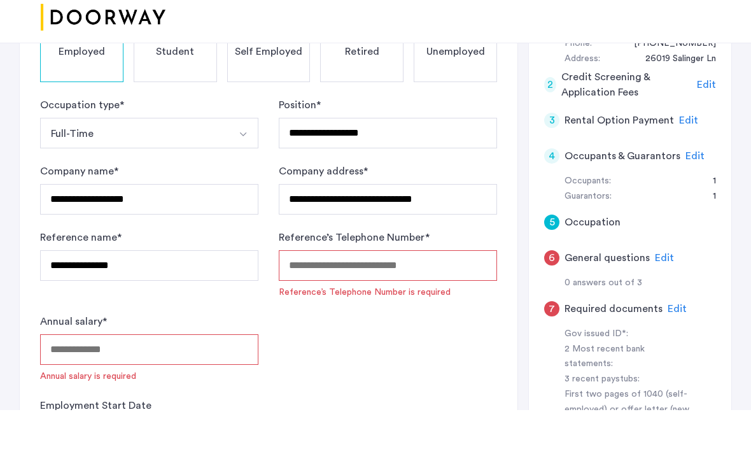
scroll to position [169, 0]
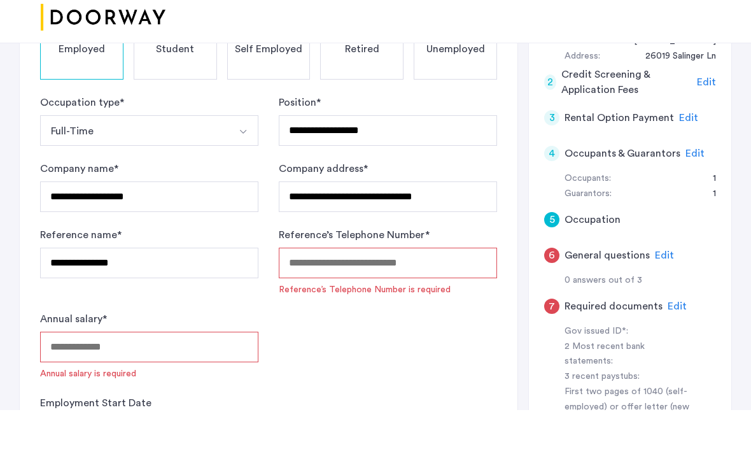
click at [200, 375] on input "Annual salary *" at bounding box center [149, 390] width 218 height 31
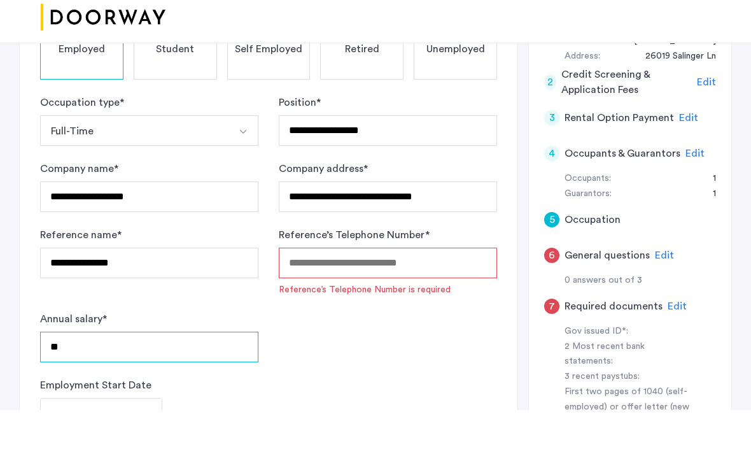
type input "*"
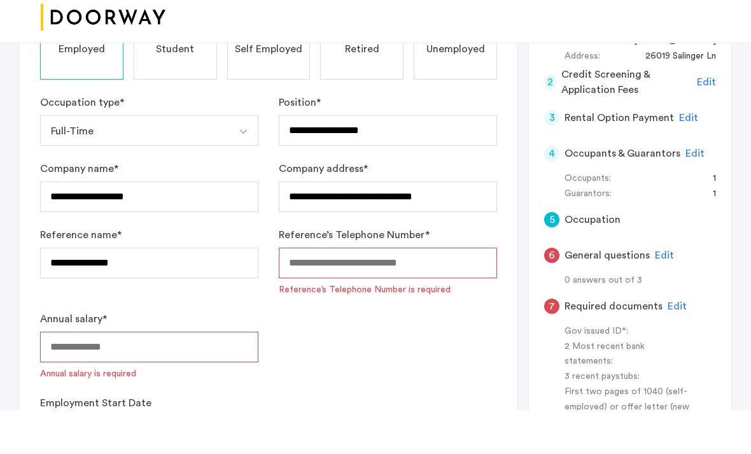
type input "*"
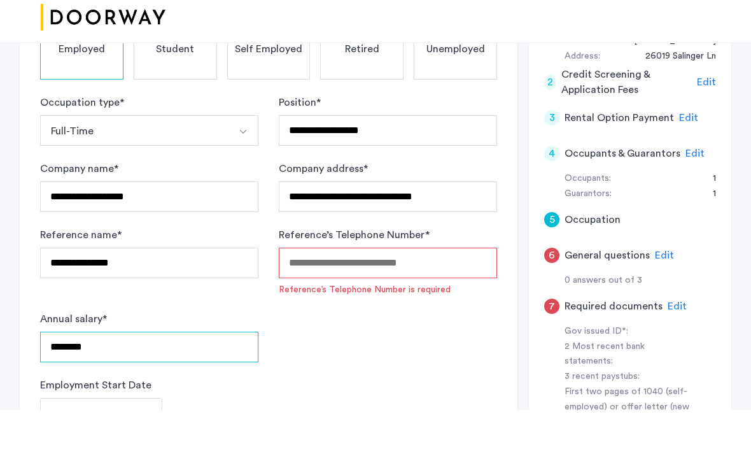
type input "********"
click at [460, 291] on input "Reference’s Telephone Number *" at bounding box center [388, 306] width 218 height 31
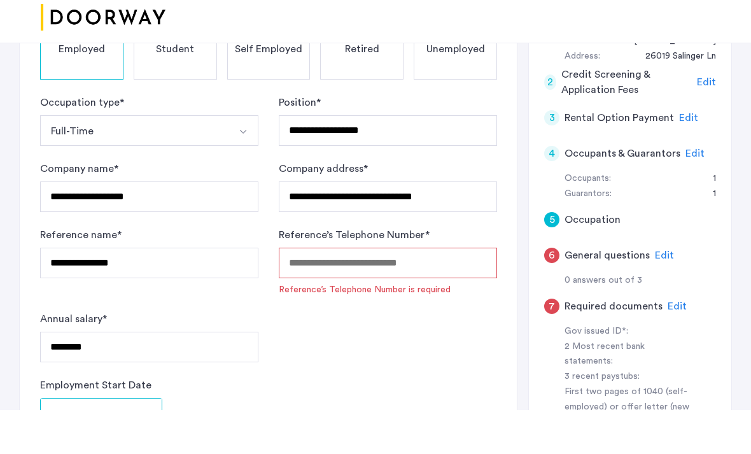
click at [153, 285] on body "**********" at bounding box center [375, 58] width 751 height 454
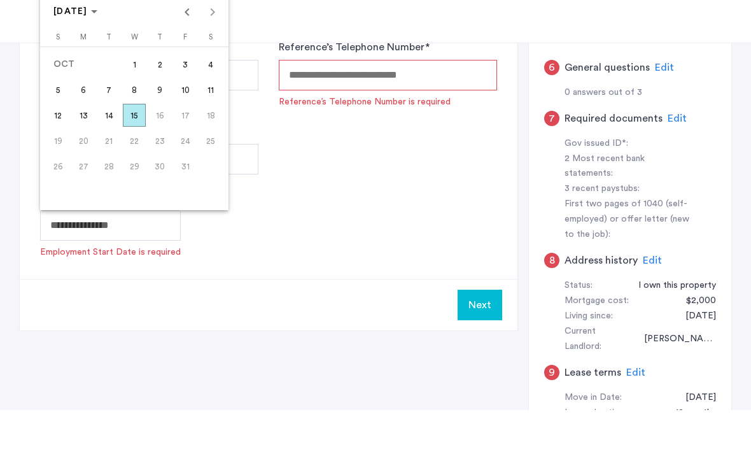
scroll to position [400, 0]
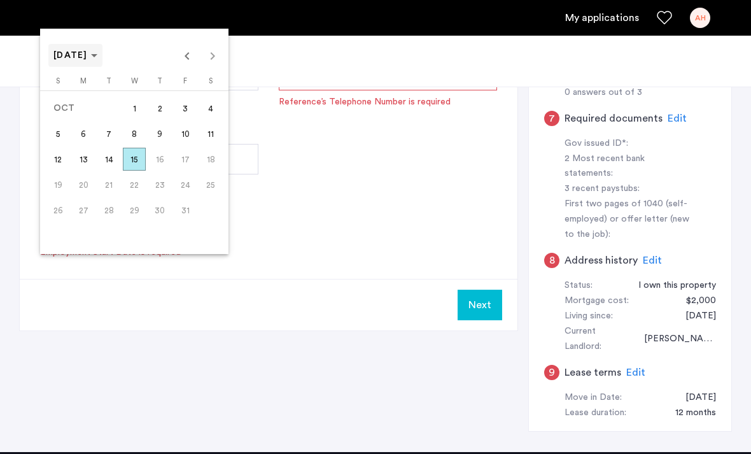
click at [97, 61] on span "[DATE]" at bounding box center [75, 55] width 44 height 11
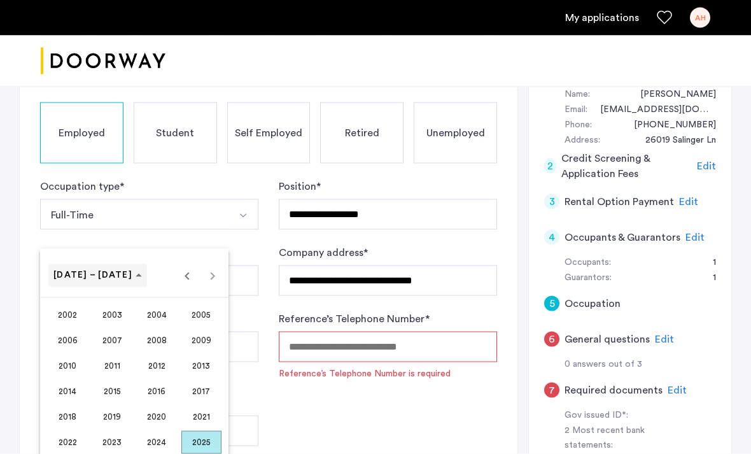
scroll to position [129, 0]
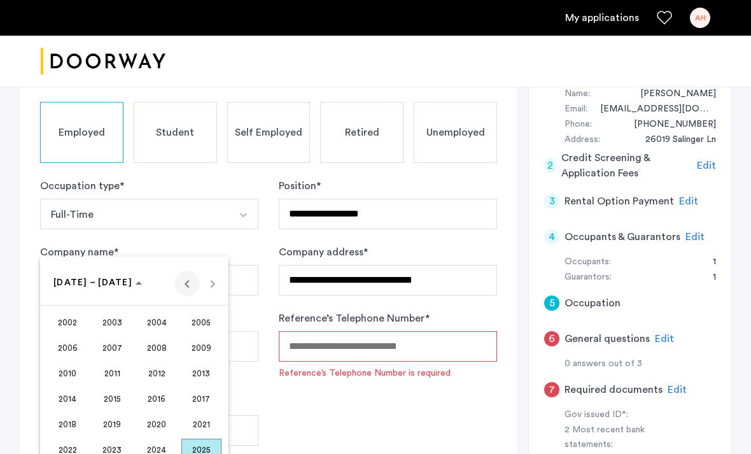
click at [190, 283] on span "Previous 24 years" at bounding box center [186, 282] width 25 height 25
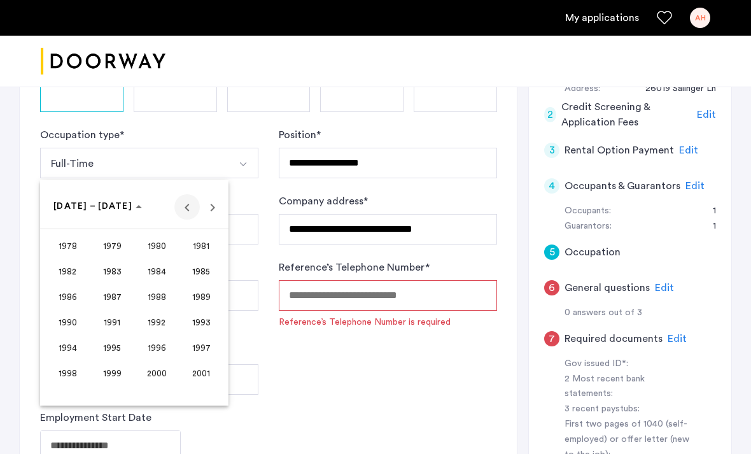
scroll to position [181, 0]
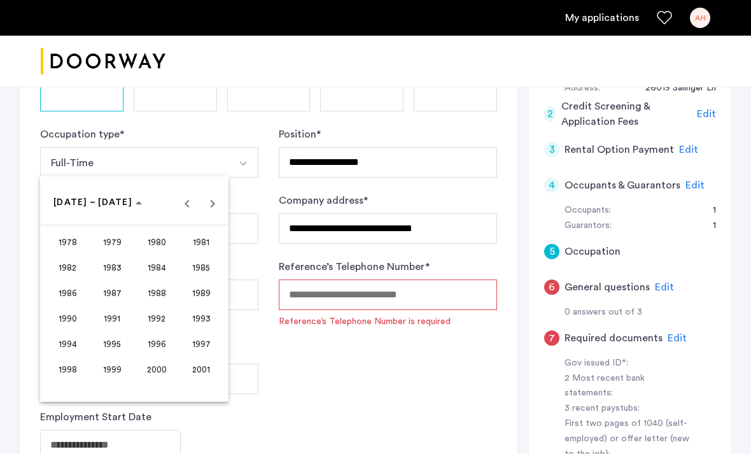
click at [161, 356] on span "1996" at bounding box center [157, 344] width 40 height 23
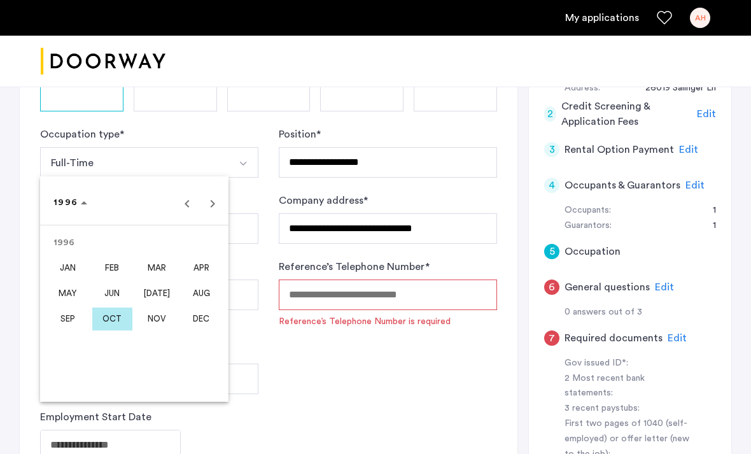
click at [122, 279] on span "FEB" at bounding box center [112, 267] width 40 height 23
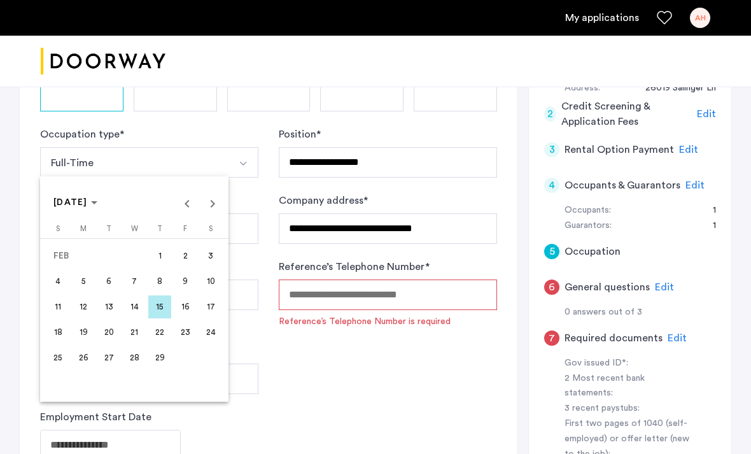
click at [90, 318] on span "12" at bounding box center [83, 306] width 23 height 23
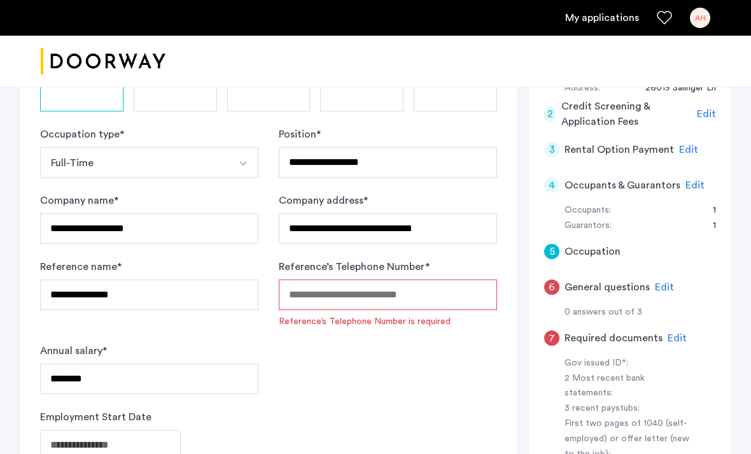
type input "**********"
click at [339, 293] on input "Reference’s Telephone Number *" at bounding box center [388, 294] width 218 height 31
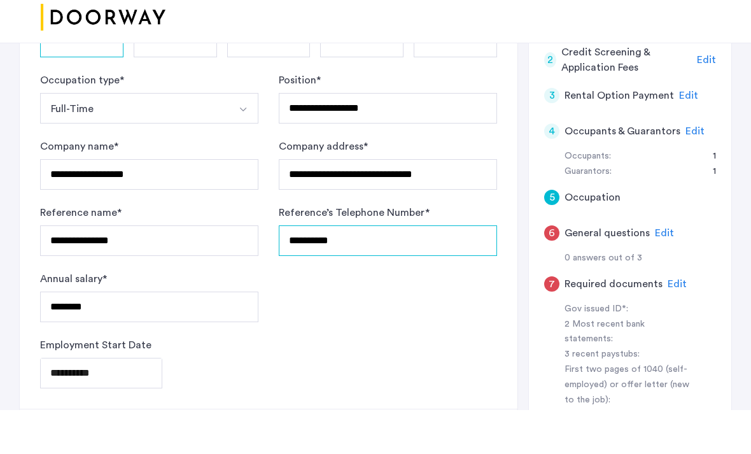
type input "**********"
click at [379, 381] on div "**********" at bounding box center [268, 406] width 457 height 51
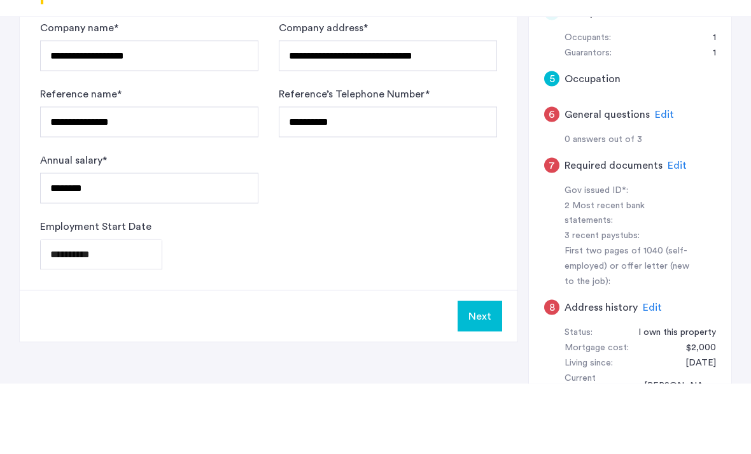
scroll to position [283, 0]
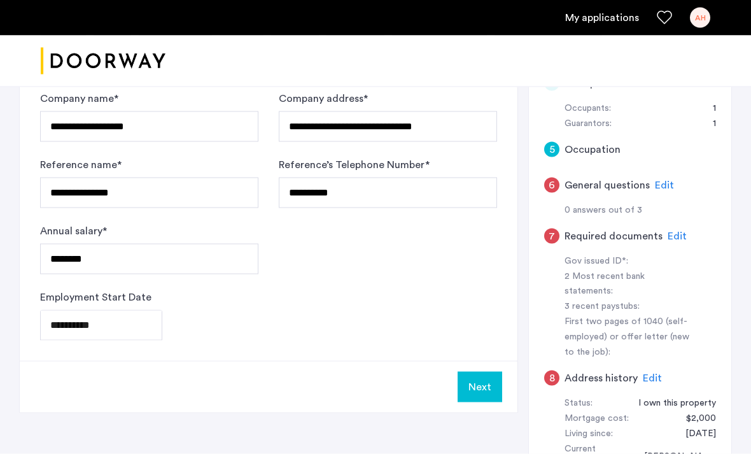
click at [487, 382] on button "Next" at bounding box center [480, 387] width 45 height 31
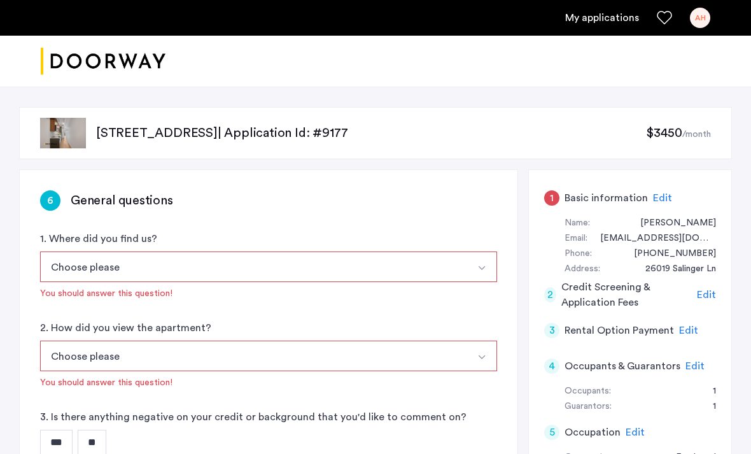
click at [484, 269] on img "Select option" at bounding box center [482, 268] width 10 height 10
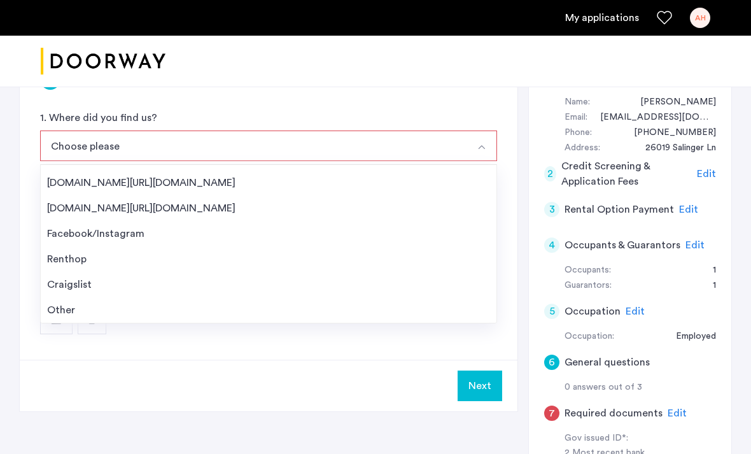
scroll to position [131, 0]
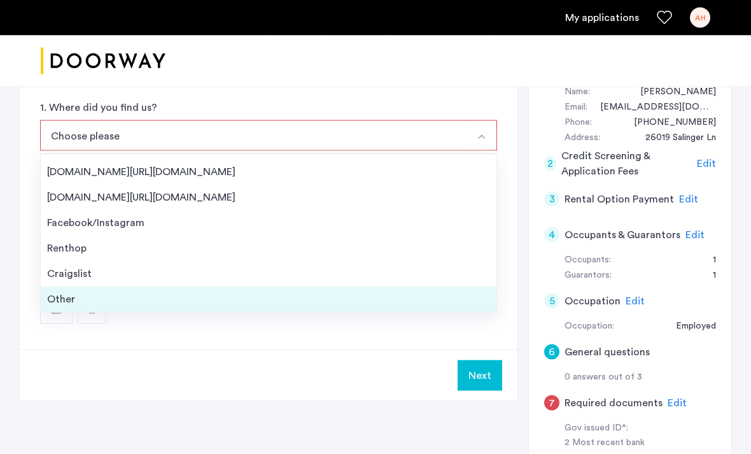
click at [65, 301] on div "Other" at bounding box center [268, 299] width 443 height 15
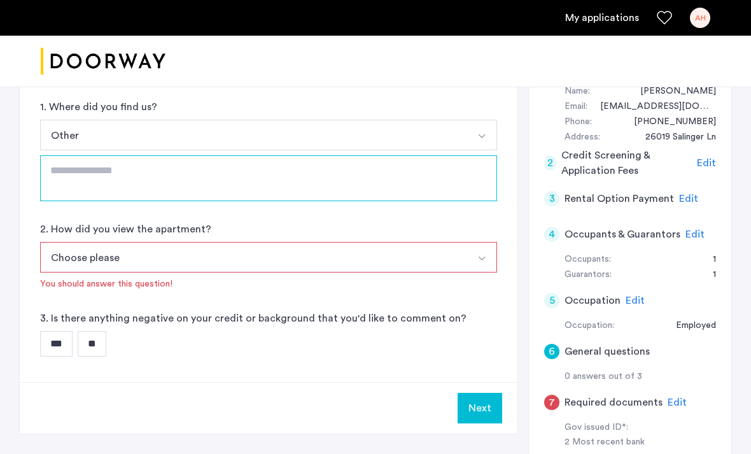
click at [426, 188] on textarea at bounding box center [268, 178] width 457 height 46
type textarea "*******"
click at [477, 257] on img "Select option" at bounding box center [482, 259] width 10 height 10
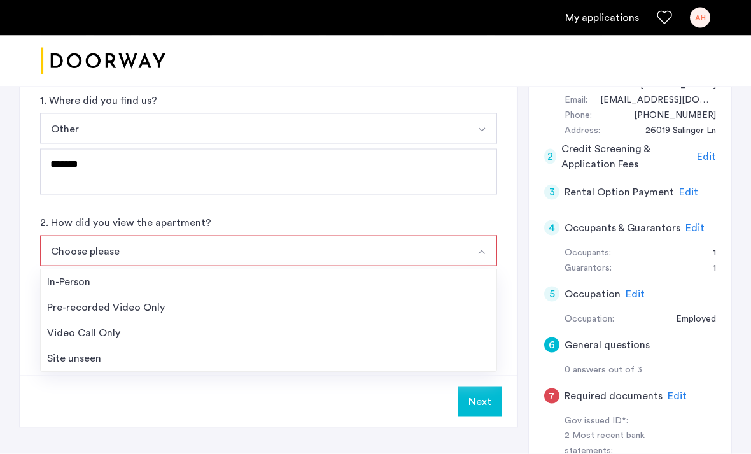
scroll to position [165, 0]
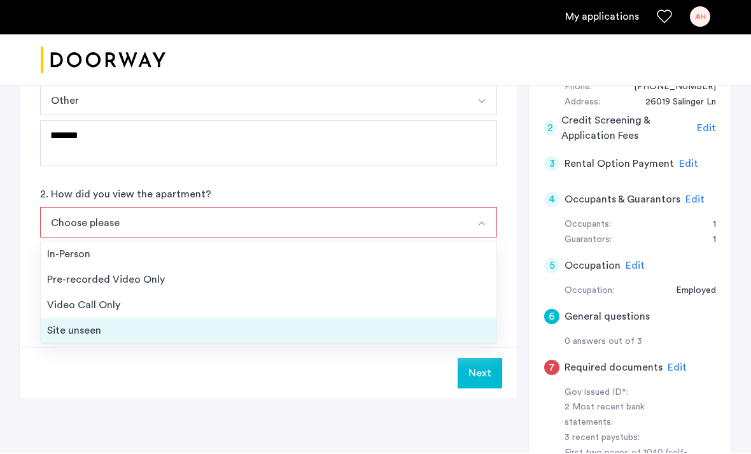
click at [90, 333] on div "Site unseen" at bounding box center [268, 331] width 443 height 15
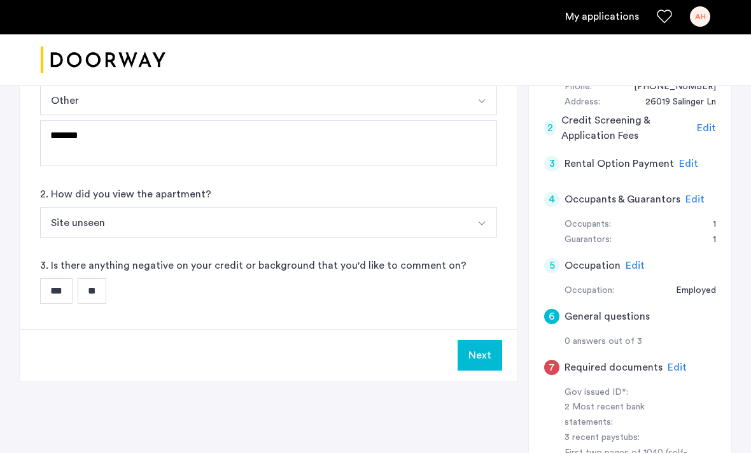
scroll to position [167, 0]
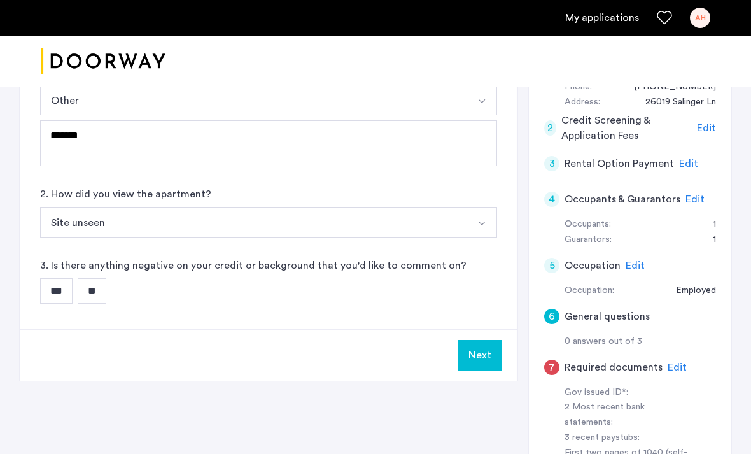
click at [99, 288] on input "**" at bounding box center [92, 290] width 29 height 25
click at [480, 352] on button "Next" at bounding box center [480, 355] width 45 height 31
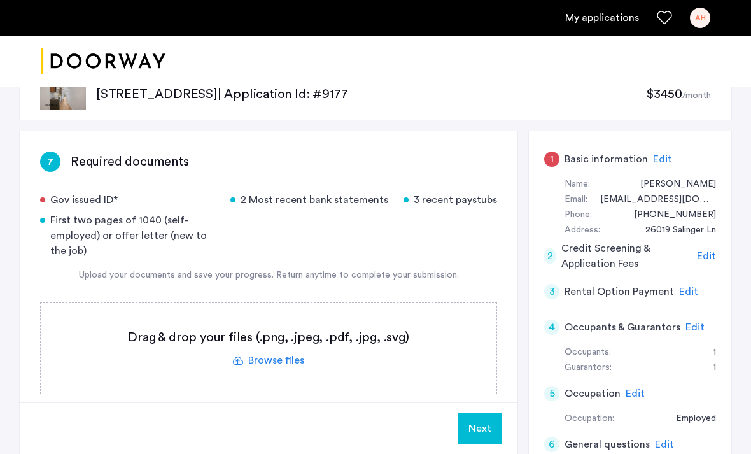
scroll to position [43, 0]
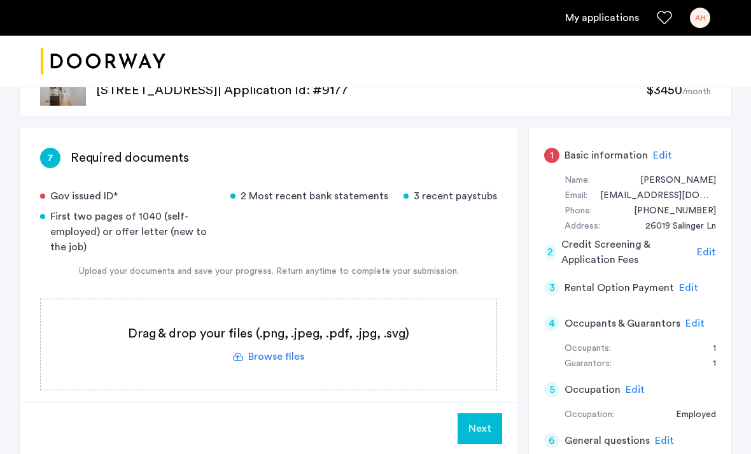
click at [281, 349] on label at bounding box center [269, 344] width 456 height 90
click at [0, 0] on input "file" at bounding box center [0, 0] width 0 height 0
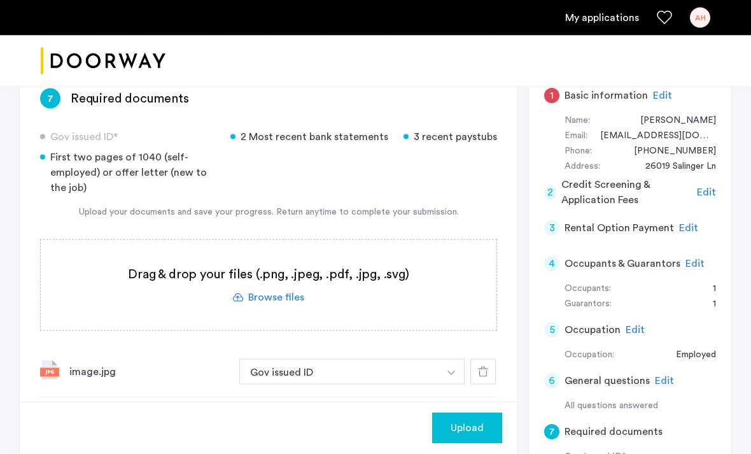
scroll to position [109, 0]
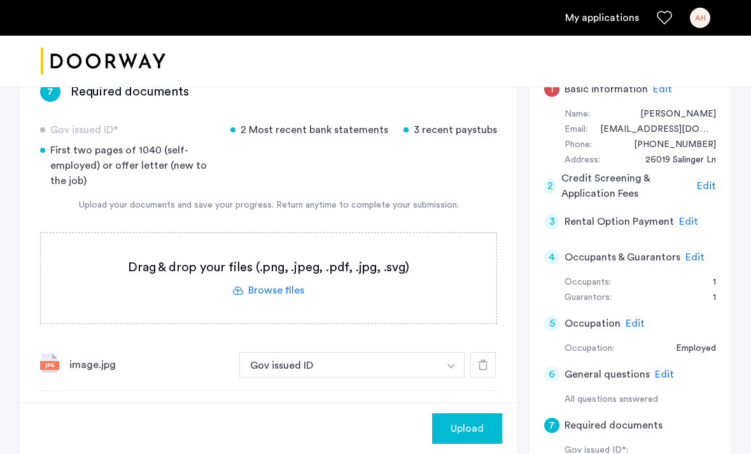
click at [465, 436] on span "Upload" at bounding box center [467, 428] width 33 height 15
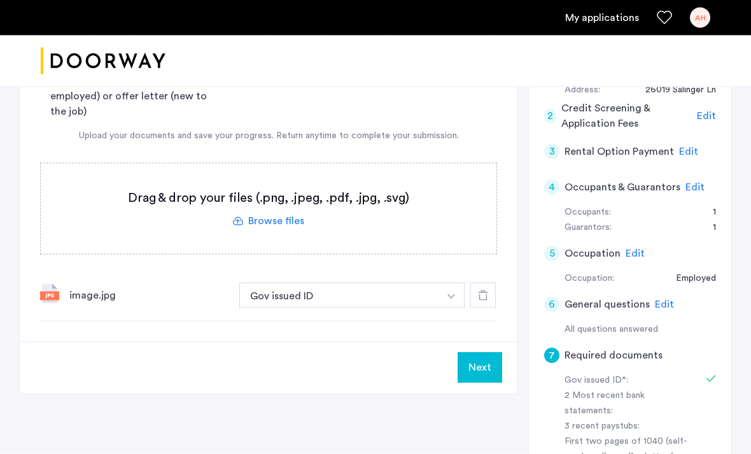
scroll to position [165, 0]
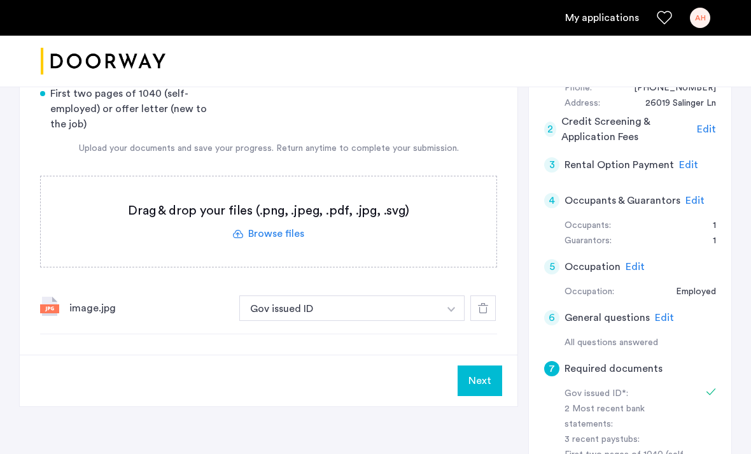
click at [287, 235] on label at bounding box center [269, 221] width 456 height 90
click at [0, 0] on input "file" at bounding box center [0, 0] width 0 height 0
click at [281, 234] on label at bounding box center [269, 221] width 456 height 90
click at [0, 0] on input "file" at bounding box center [0, 0] width 0 height 0
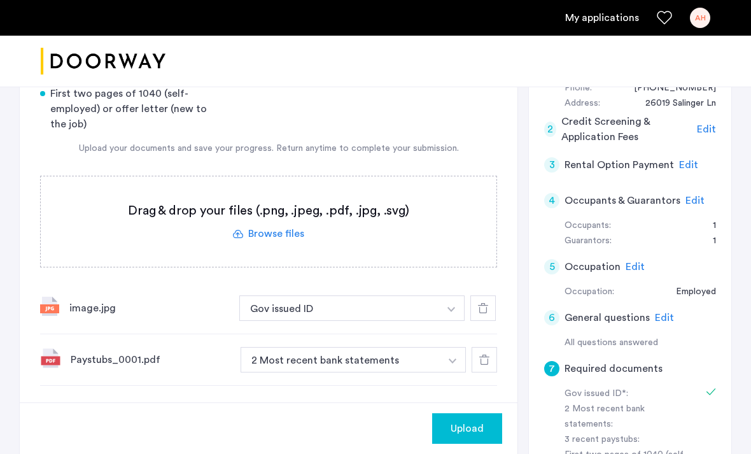
click at [449, 360] on img "button" at bounding box center [453, 360] width 8 height 5
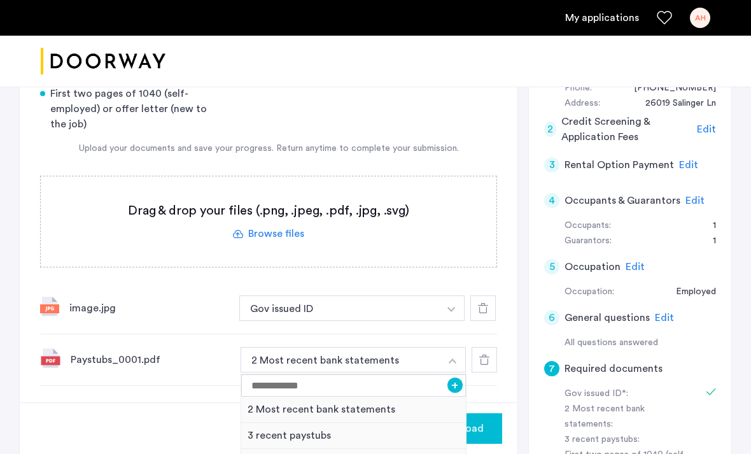
click at [307, 435] on div "3 recent paystubs" at bounding box center [353, 436] width 225 height 26
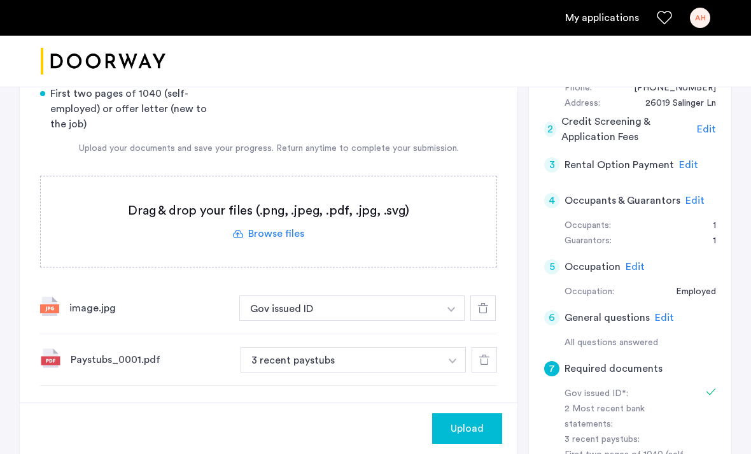
click at [462, 427] on span "Upload" at bounding box center [467, 428] width 33 height 15
click at [471, 426] on button "Next" at bounding box center [480, 428] width 45 height 31
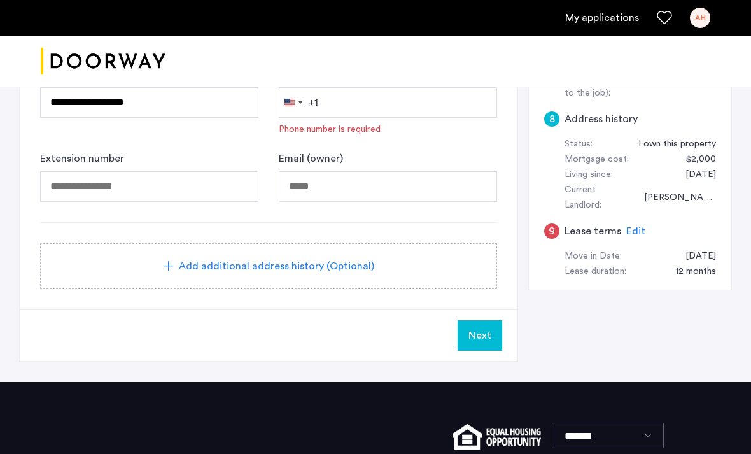
scroll to position [506, 0]
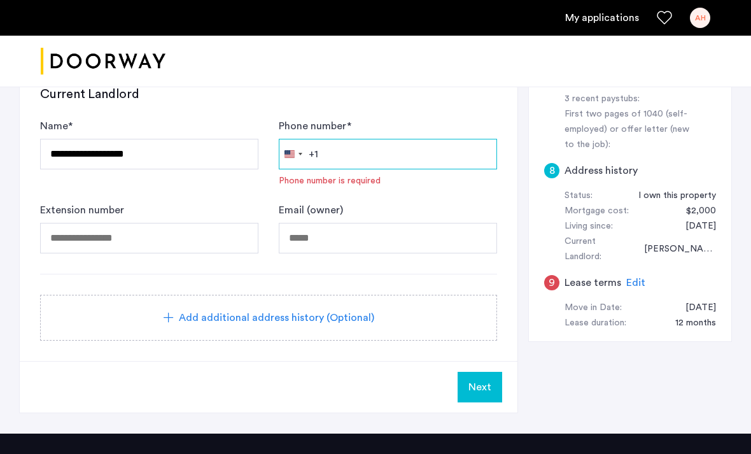
click at [340, 151] on input "Phone number *" at bounding box center [388, 154] width 218 height 31
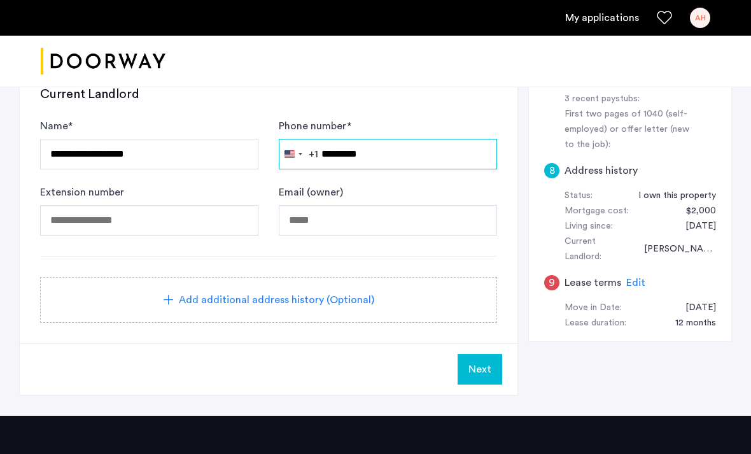
type input "**********"
click at [479, 354] on button "Next" at bounding box center [480, 369] width 45 height 31
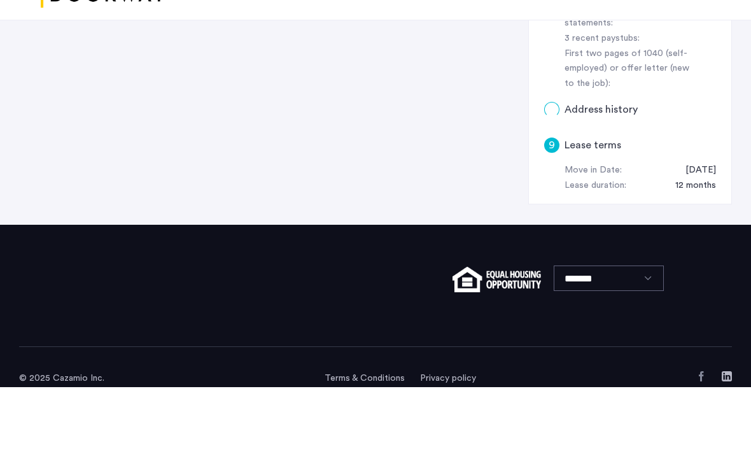
scroll to position [0, 0]
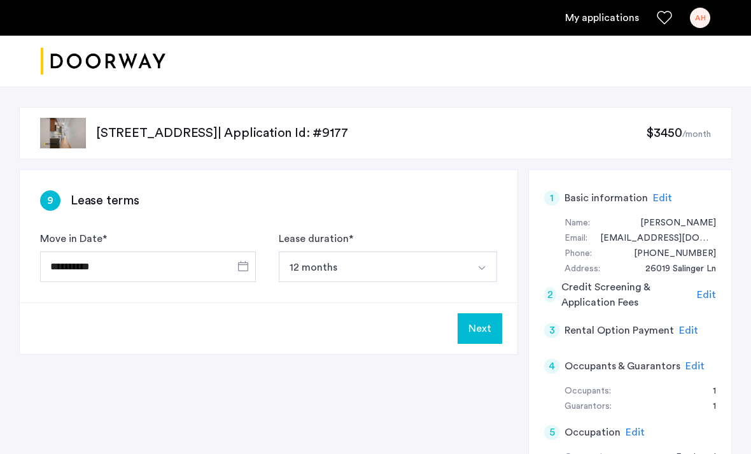
click at [477, 321] on button "Next" at bounding box center [480, 328] width 45 height 31
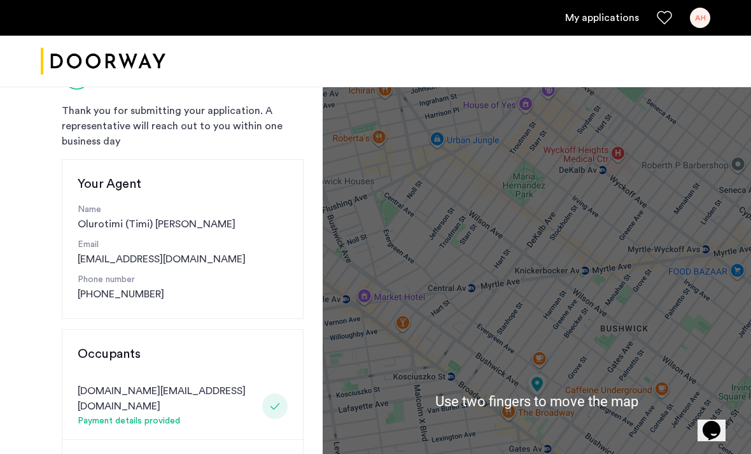
scroll to position [27, 0]
